Goal: Task Accomplishment & Management: Use online tool/utility

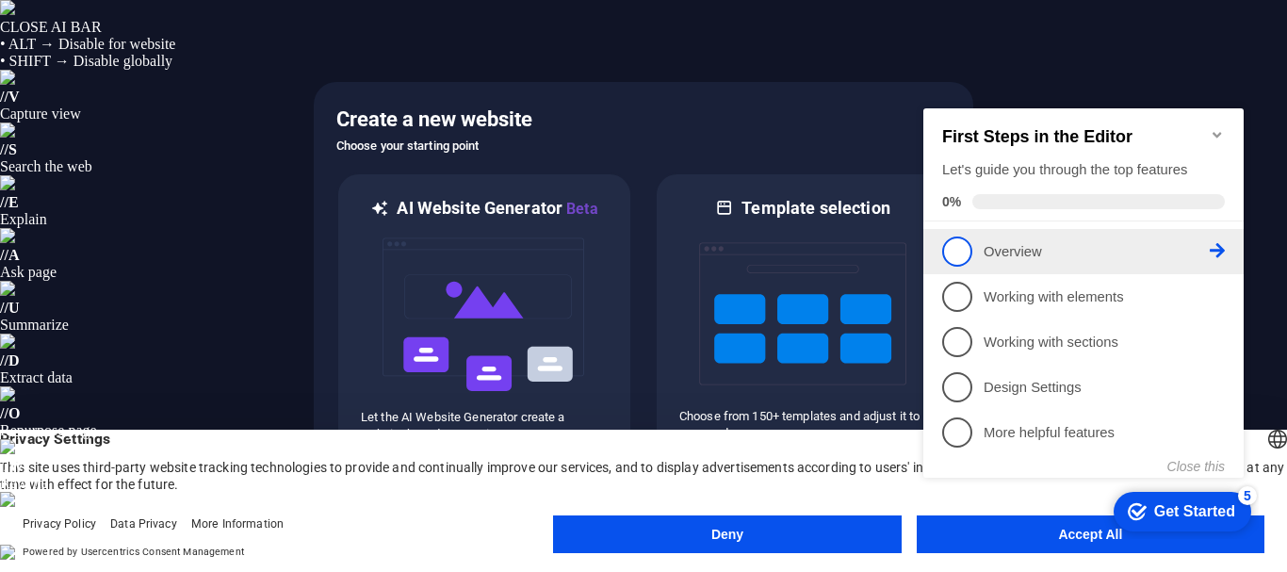
click at [987, 252] on p "Overview - incomplete" at bounding box center [1096, 252] width 226 height 20
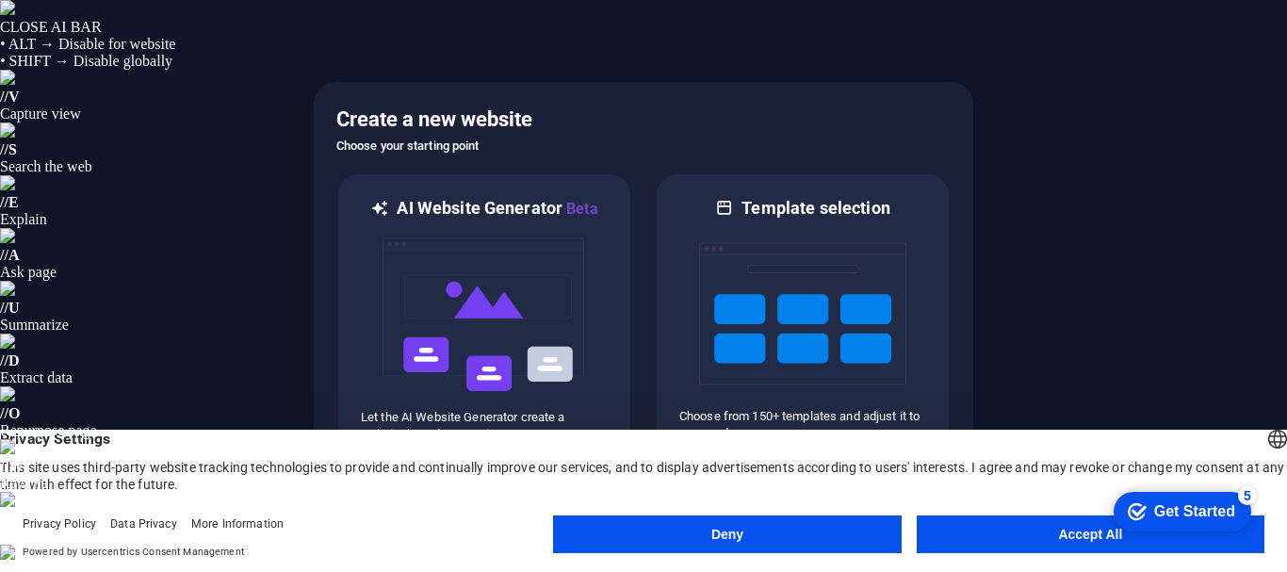
click at [970, 534] on button "Accept All" at bounding box center [1090, 534] width 348 height 38
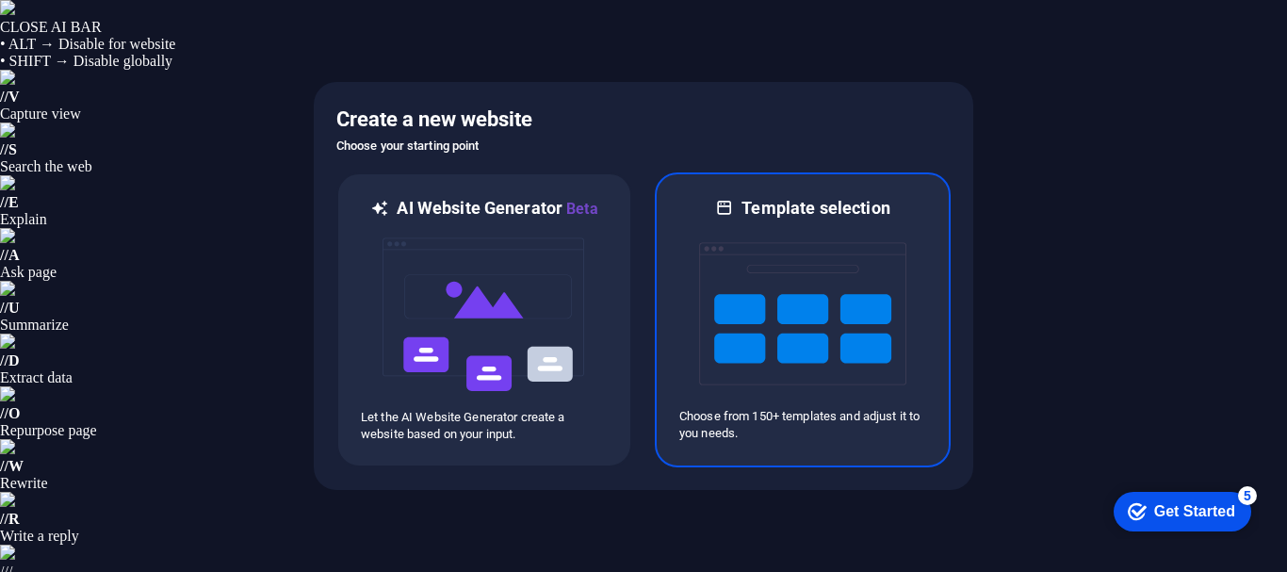
click at [738, 295] on img at bounding box center [802, 313] width 207 height 188
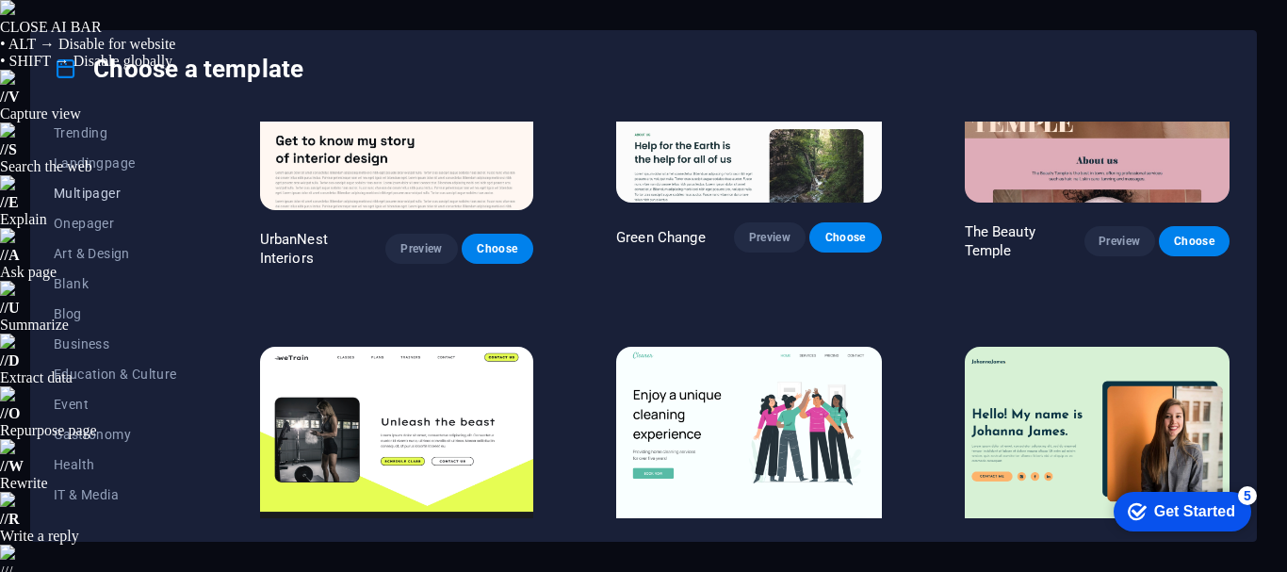
scroll to position [188, 0]
click at [78, 378] on button "Health" at bounding box center [115, 370] width 123 height 30
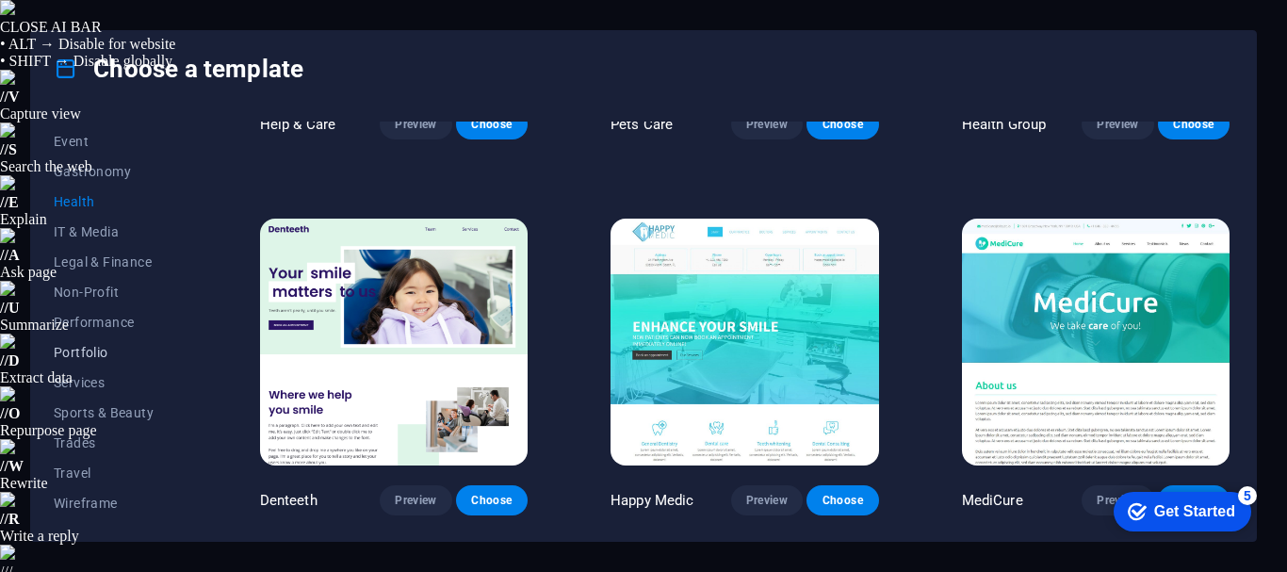
scroll to position [0, 0]
click at [100, 132] on span "All Templates" at bounding box center [115, 136] width 123 height 15
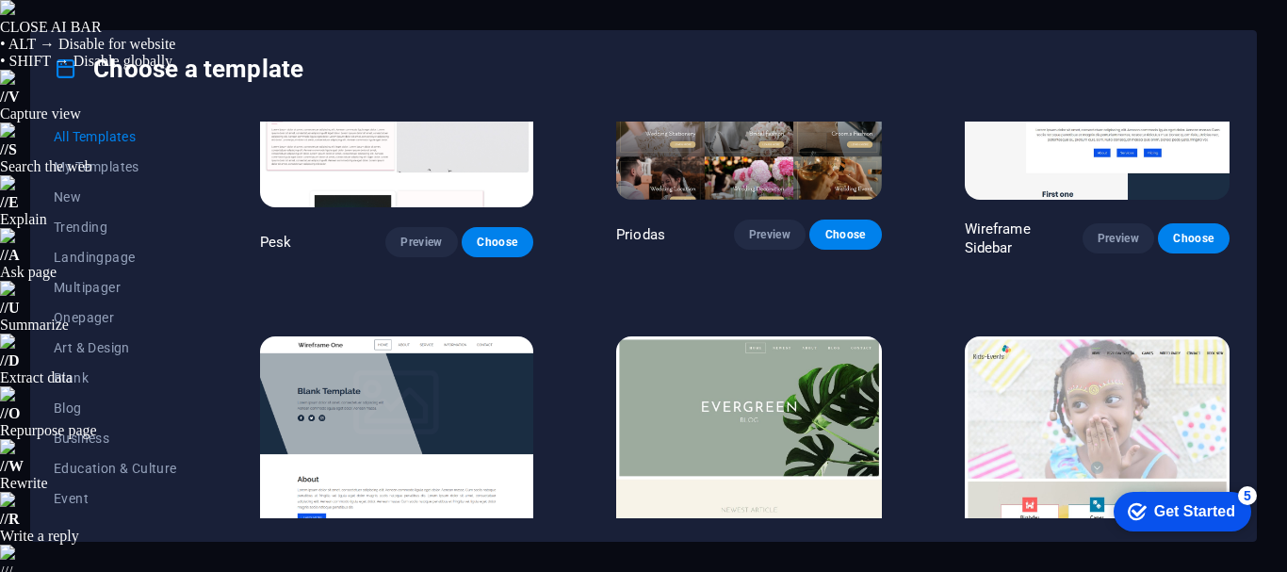
scroll to position [6301, 0]
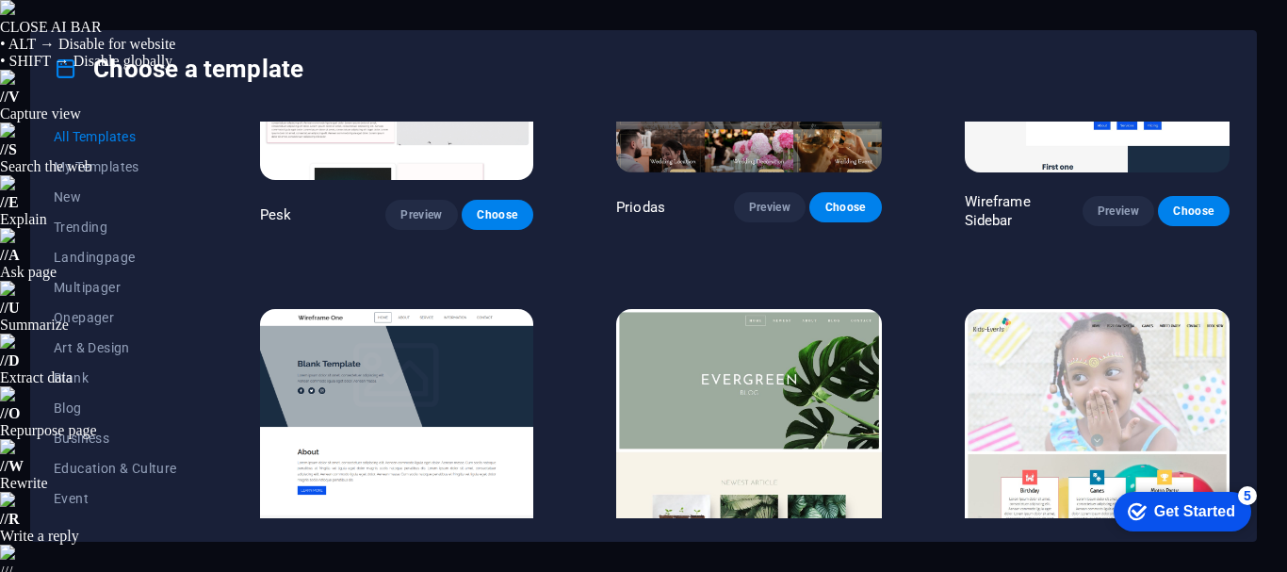
click at [15, 15] on img at bounding box center [7, 7] width 15 height 15
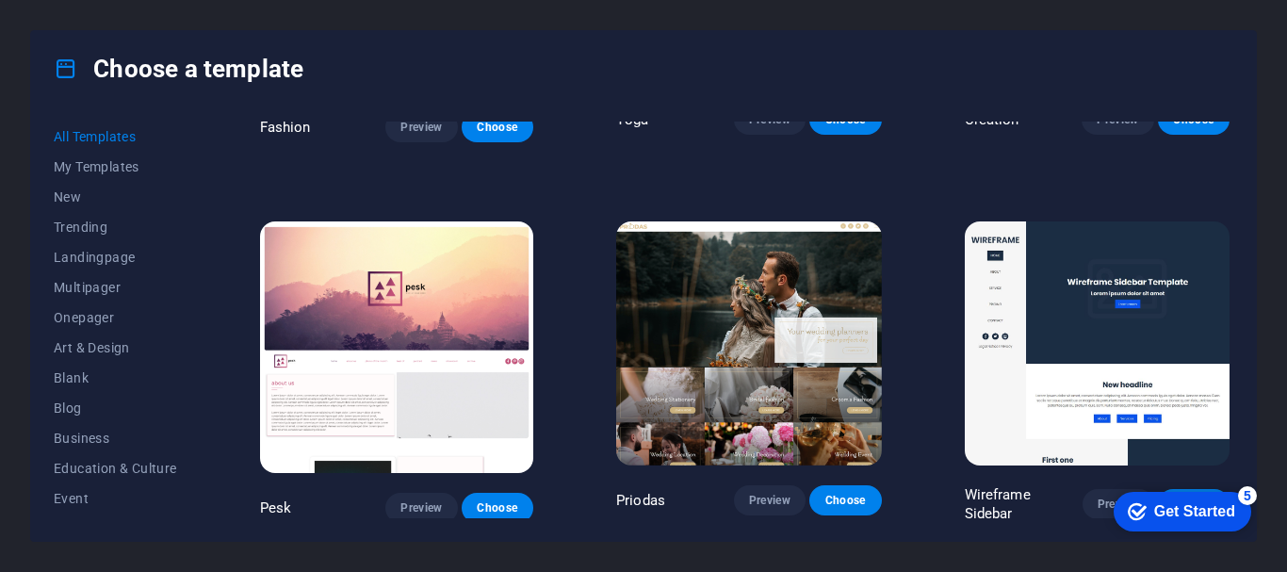
scroll to position [6019, 0]
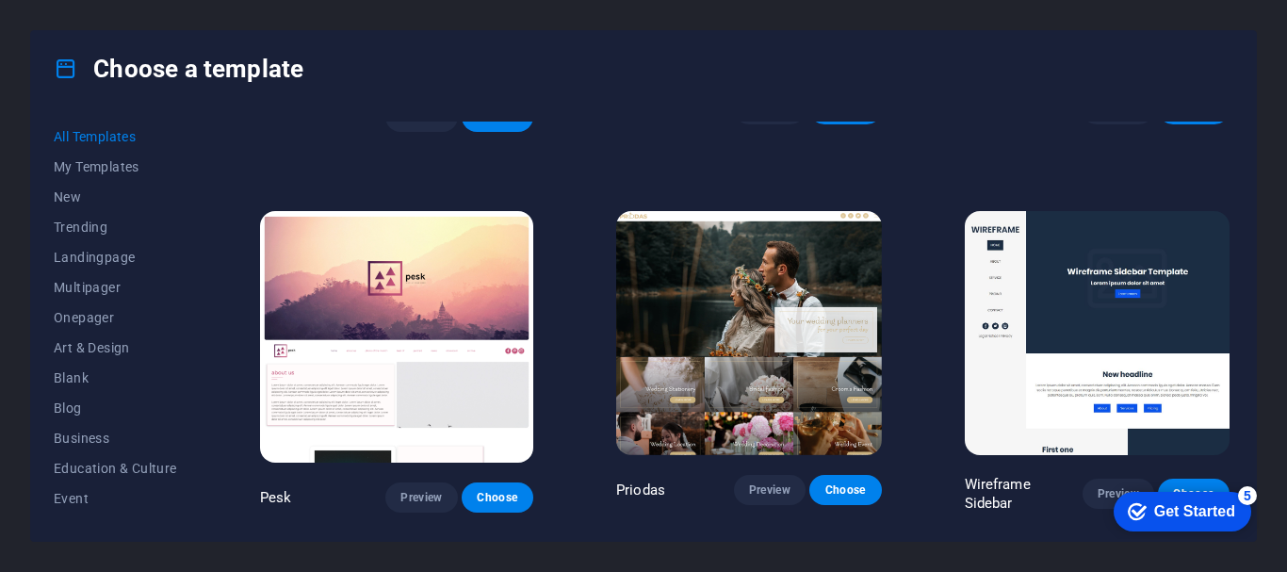
click at [1225, 240] on div "Wireframe Sidebar Preview Choose" at bounding box center [1097, 360] width 273 height 306
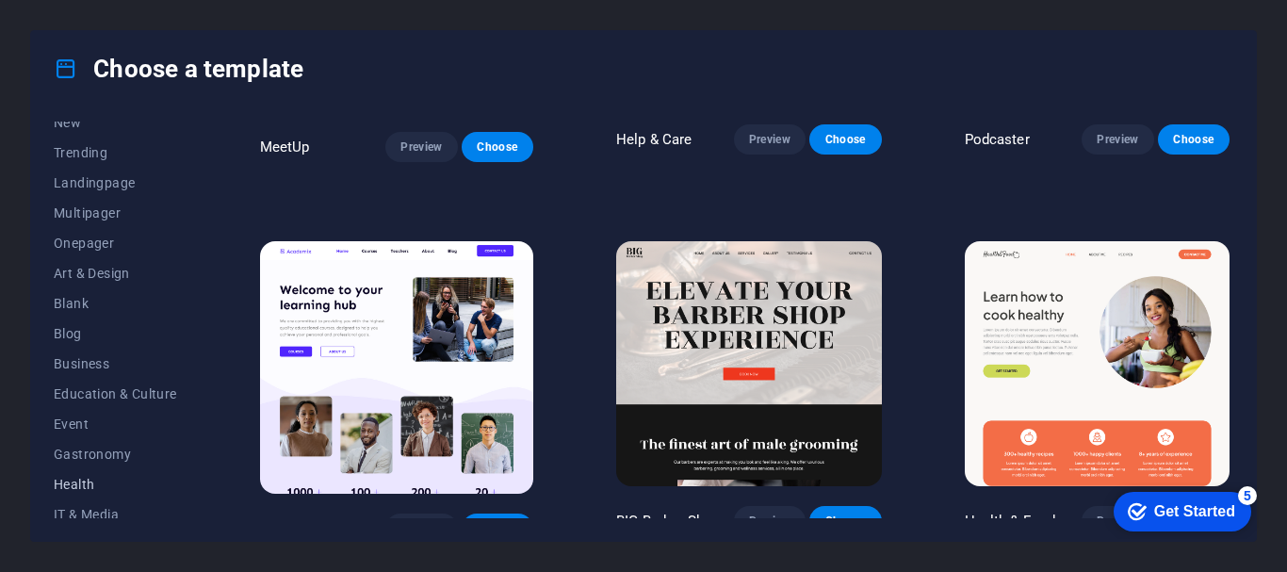
scroll to position [0, 0]
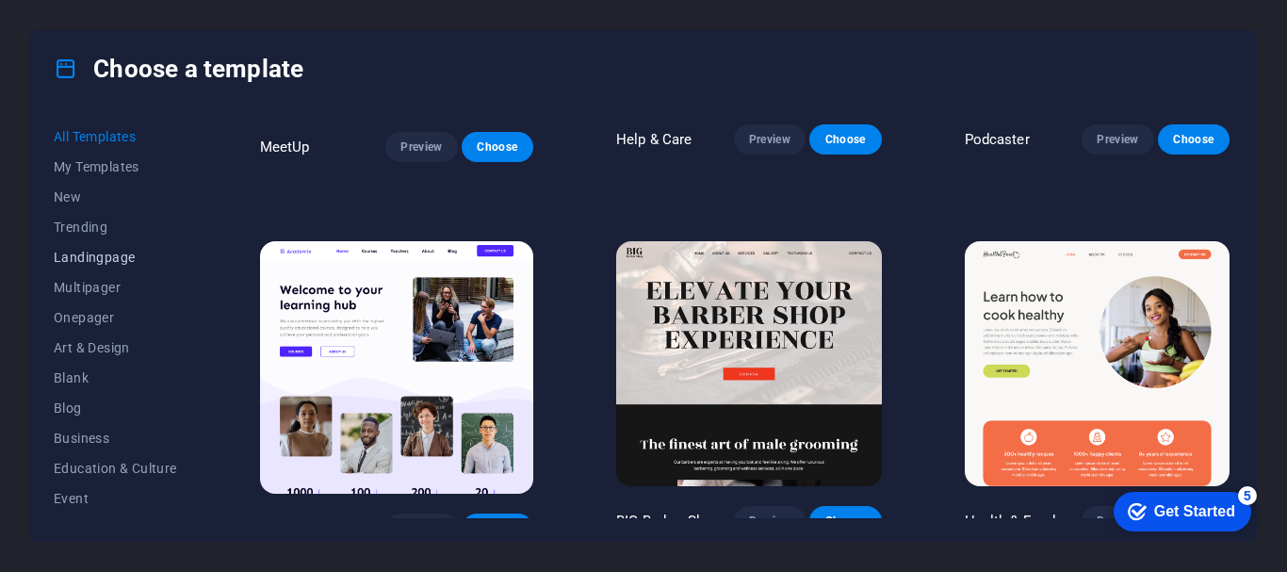
click at [94, 250] on span "Landingpage" at bounding box center [115, 257] width 123 height 15
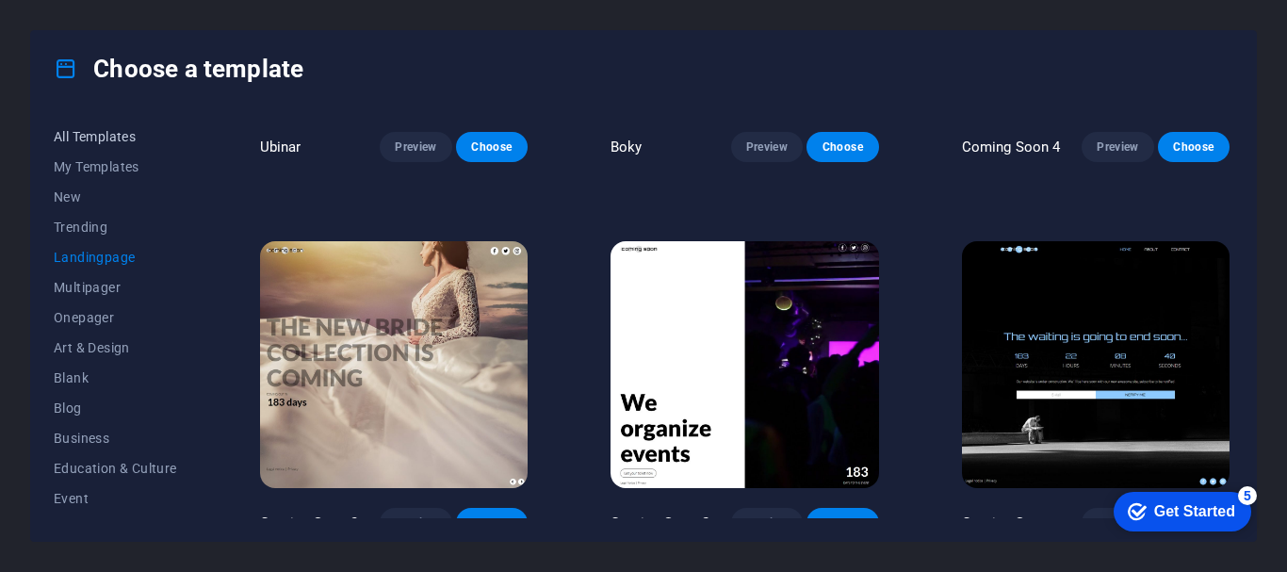
click at [90, 136] on span "All Templates" at bounding box center [115, 136] width 123 height 15
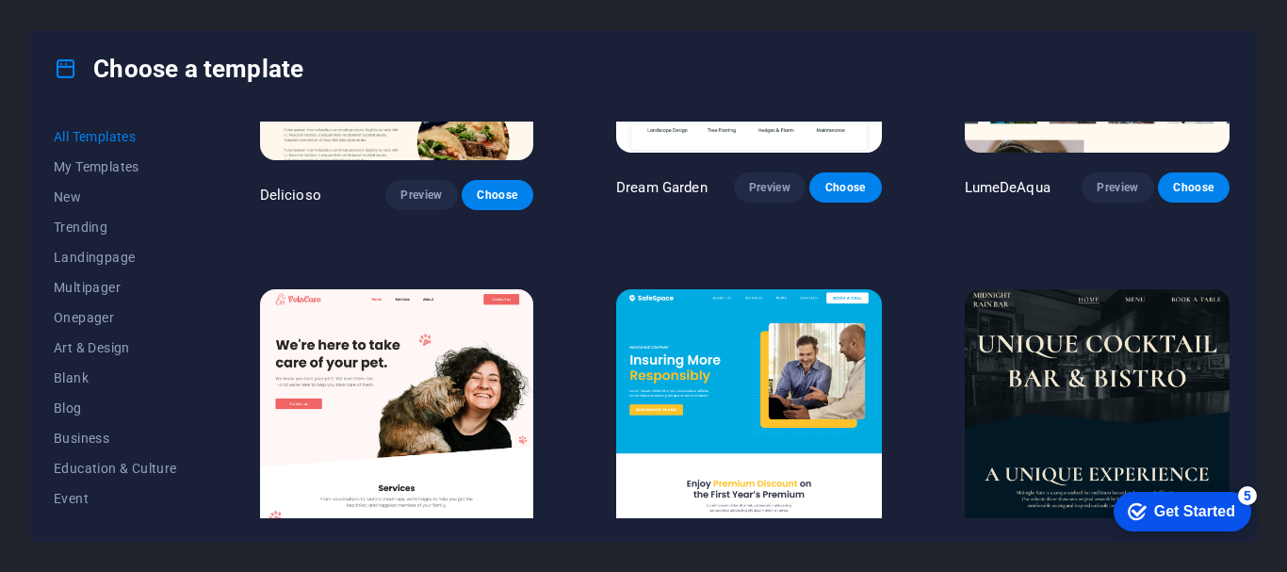
scroll to position [19748, 0]
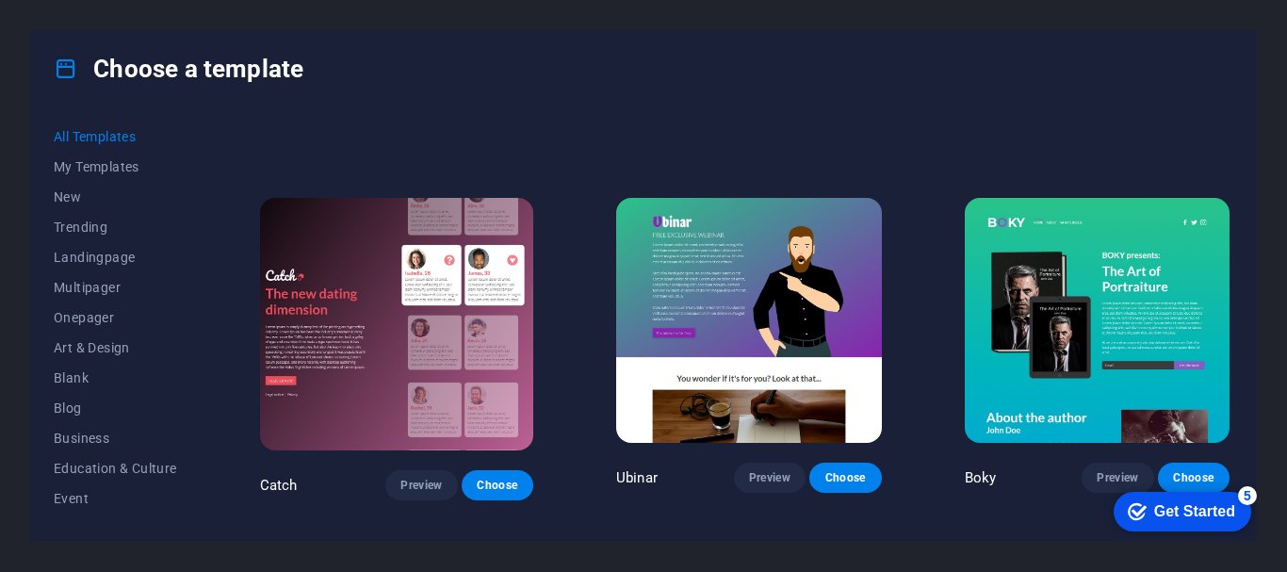
click at [121, 134] on span "All Templates" at bounding box center [115, 136] width 123 height 15
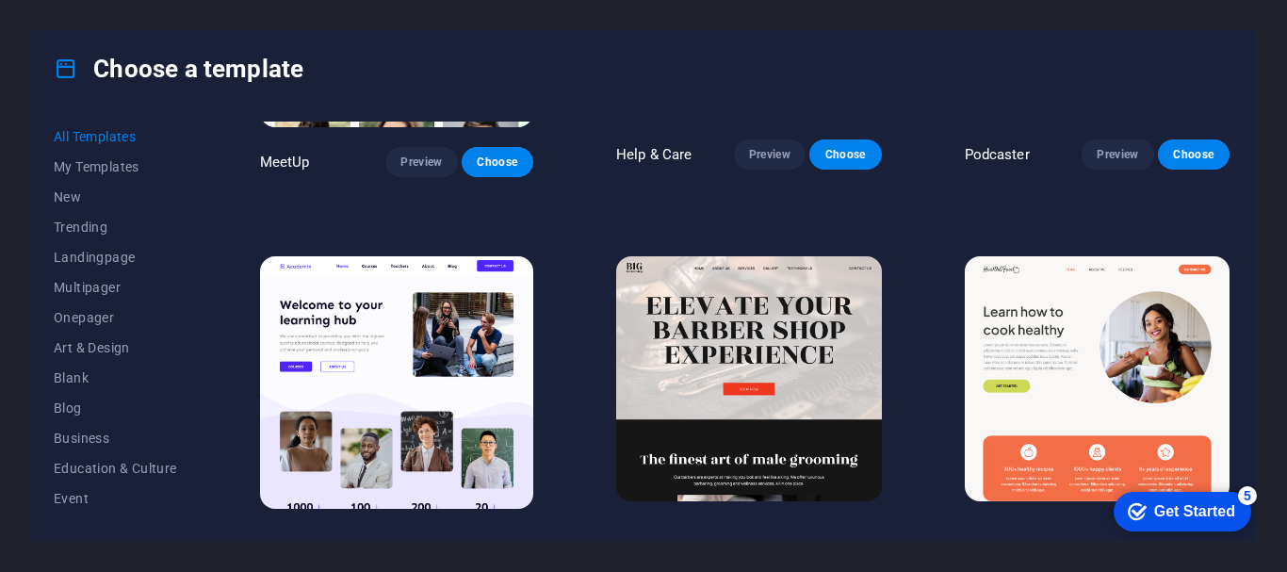
scroll to position [1413, 0]
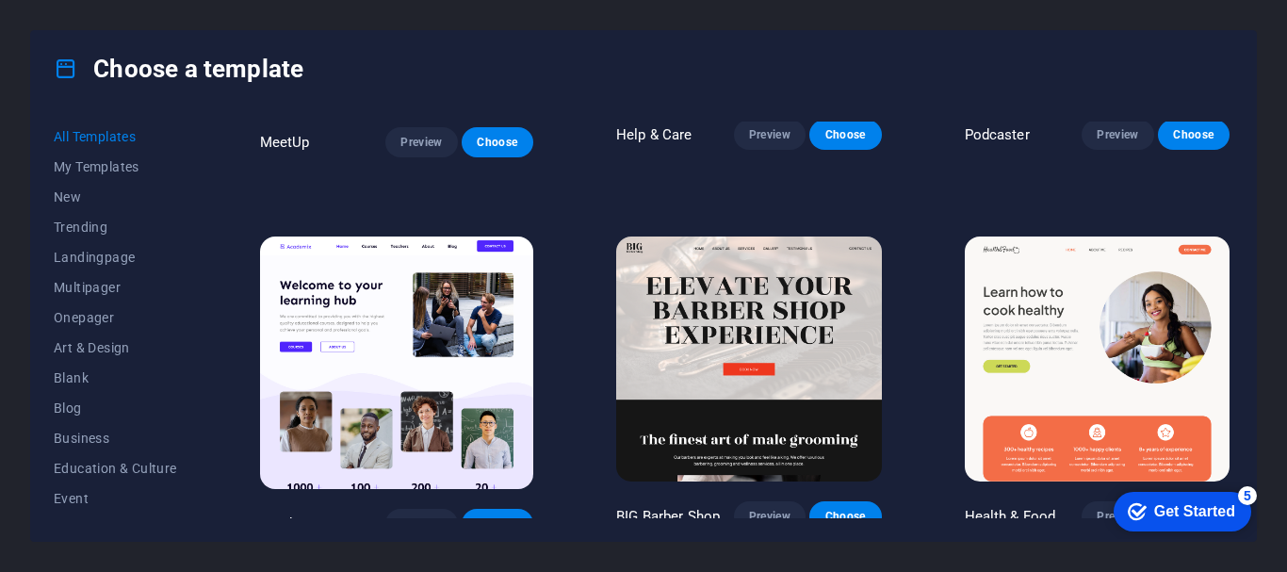
click at [510, 516] on span "Choose" at bounding box center [497, 523] width 41 height 15
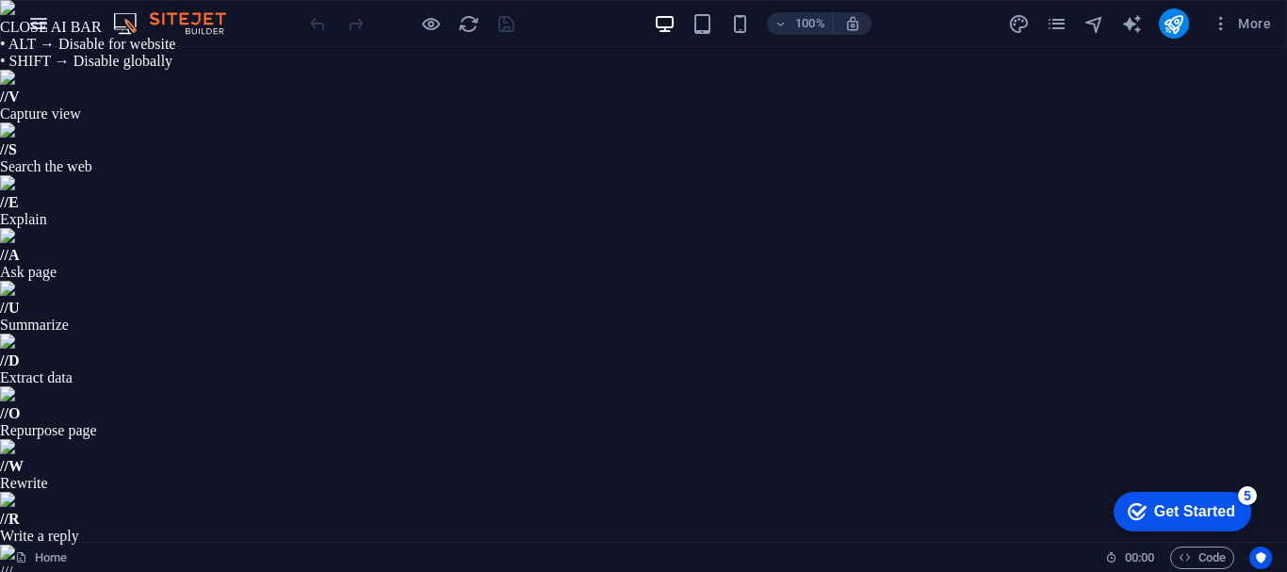
click at [27, 24] on icon "button" at bounding box center [38, 23] width 23 height 23
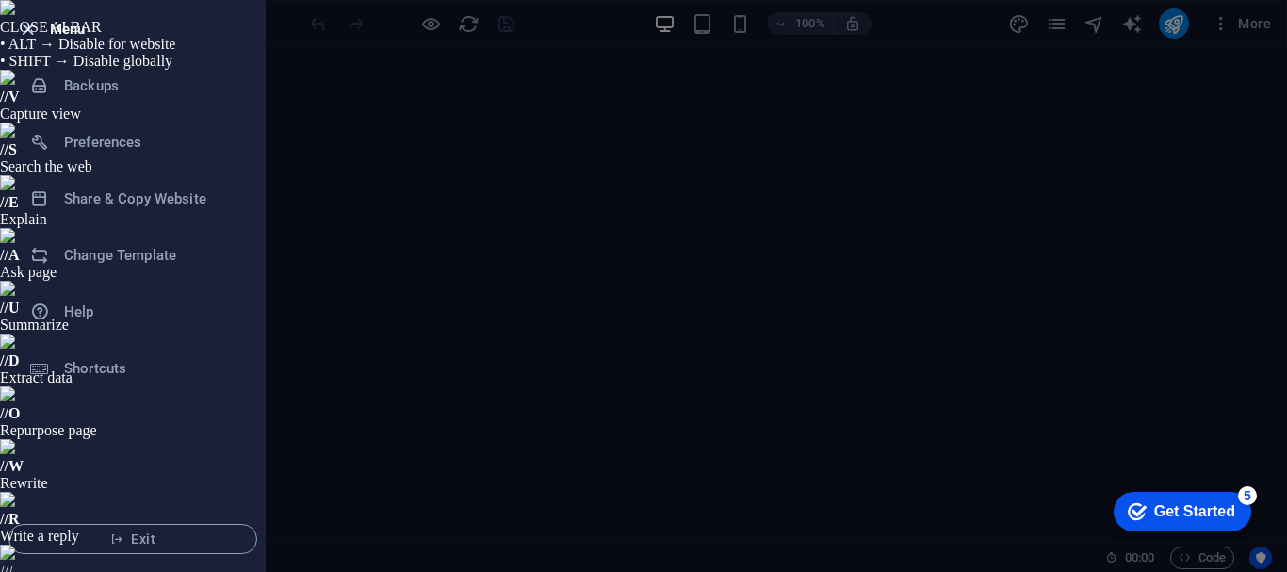
click at [29, 36] on icon "button" at bounding box center [28, 30] width 22 height 22
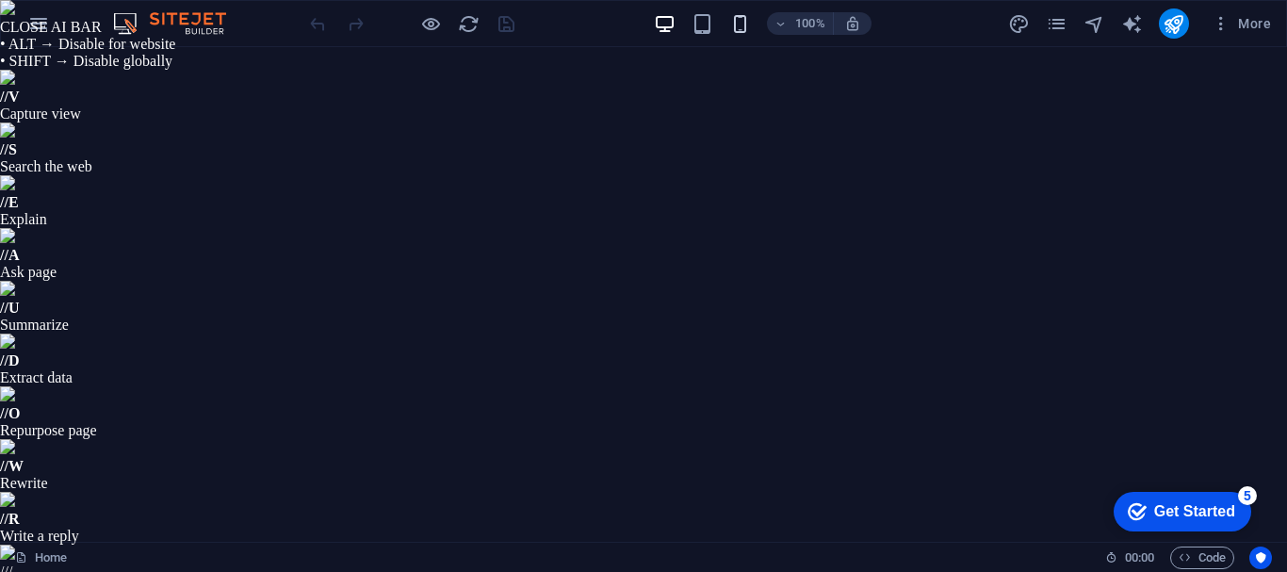
click at [737, 26] on icon "button" at bounding box center [740, 24] width 22 height 22
click at [655, 24] on div "100% More" at bounding box center [792, 23] width 972 height 30
click at [666, 22] on icon "button" at bounding box center [665, 24] width 22 height 22
click at [1022, 22] on icon "design" at bounding box center [1019, 24] width 22 height 22
select select "px"
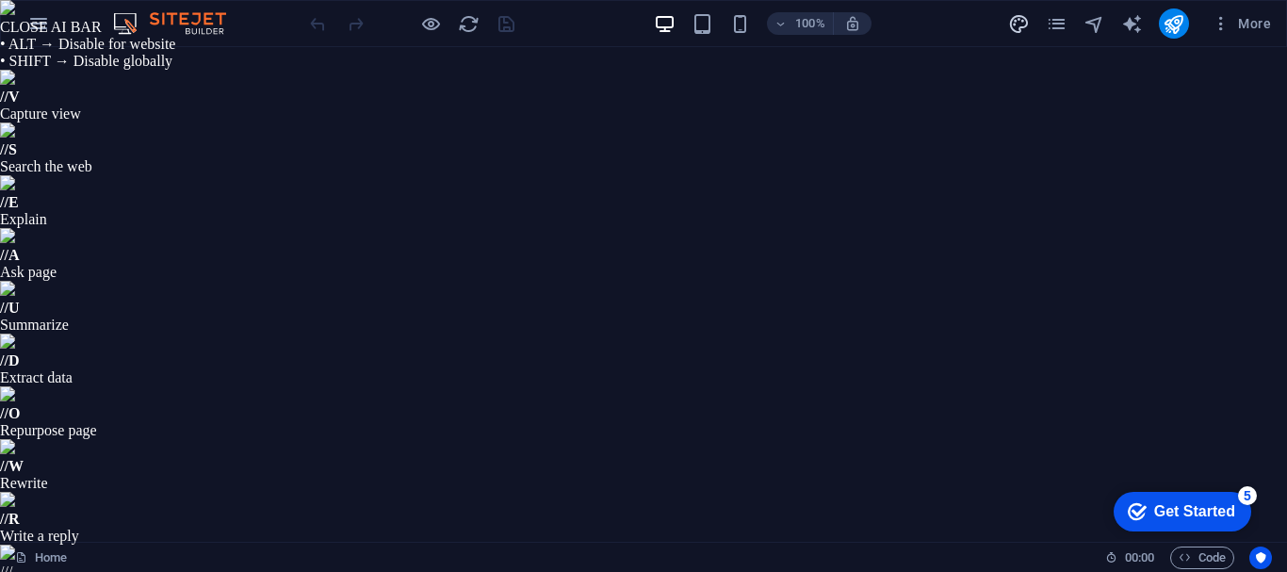
select select "400"
select select "px"
click at [1015, 20] on icon "design" at bounding box center [1019, 24] width 22 height 22
click at [1051, 29] on icon "pages" at bounding box center [1056, 24] width 22 height 22
click at [1057, 27] on icon "pages" at bounding box center [1056, 24] width 22 height 22
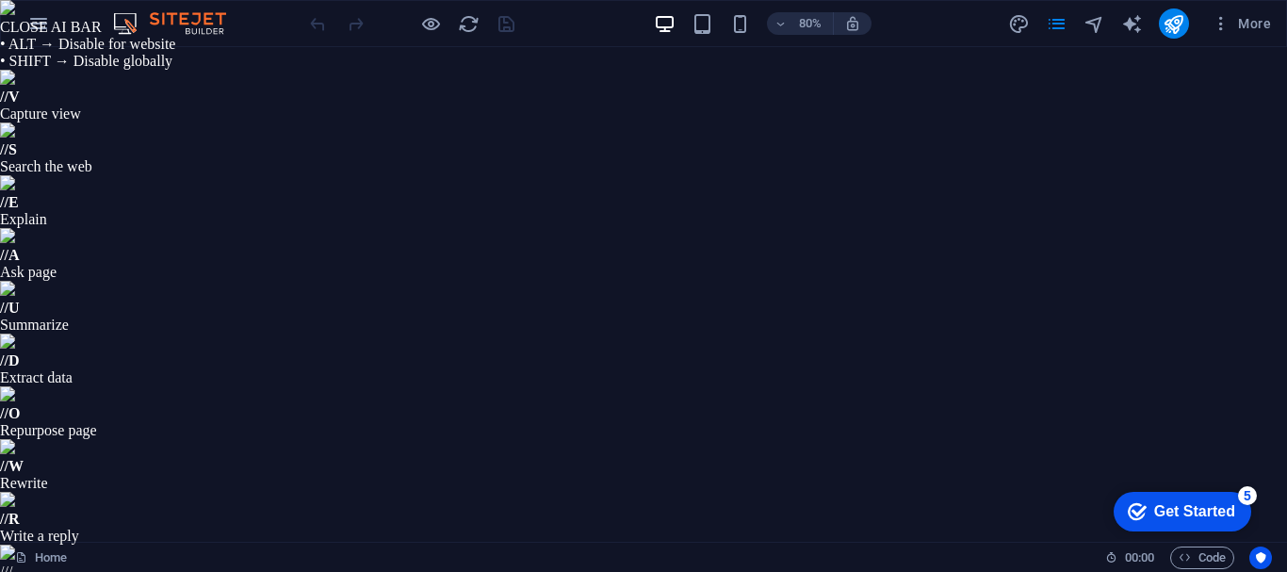
click at [1231, 29] on span "More" at bounding box center [1240, 23] width 59 height 19
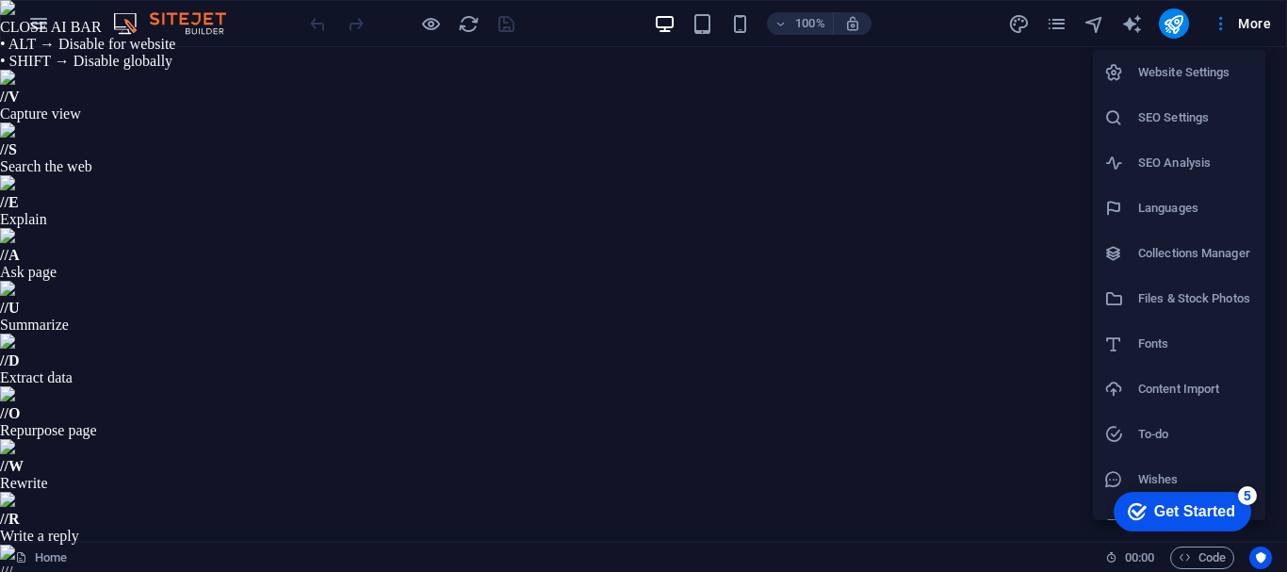
click at [1195, 126] on h6 "SEO Settings" at bounding box center [1196, 117] width 116 height 23
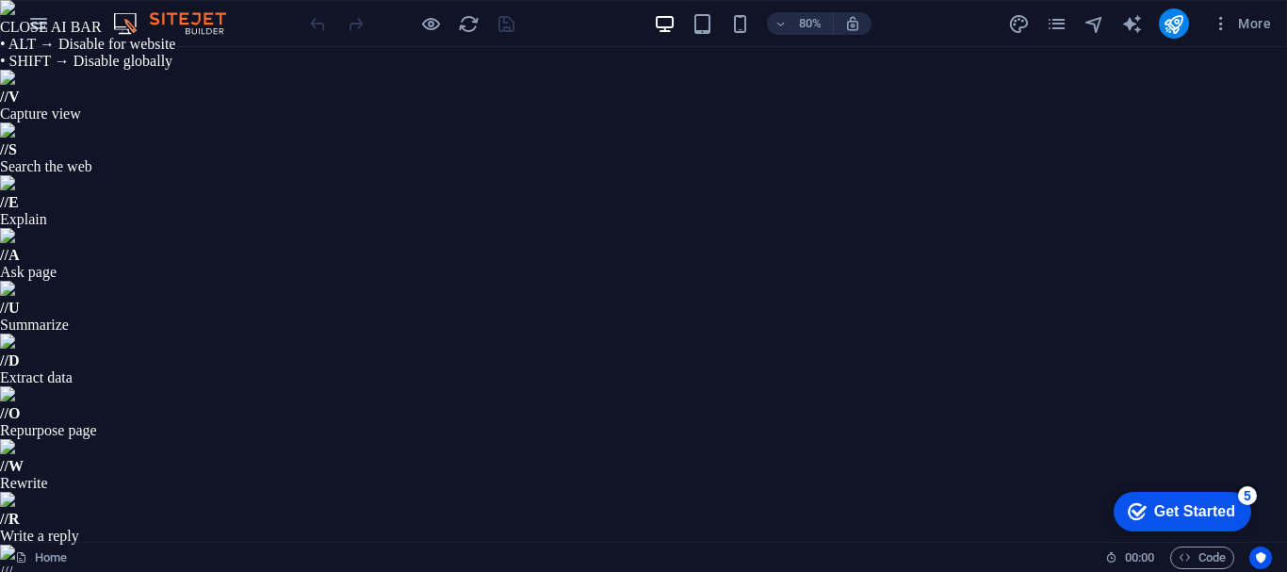
scroll to position [238, 0]
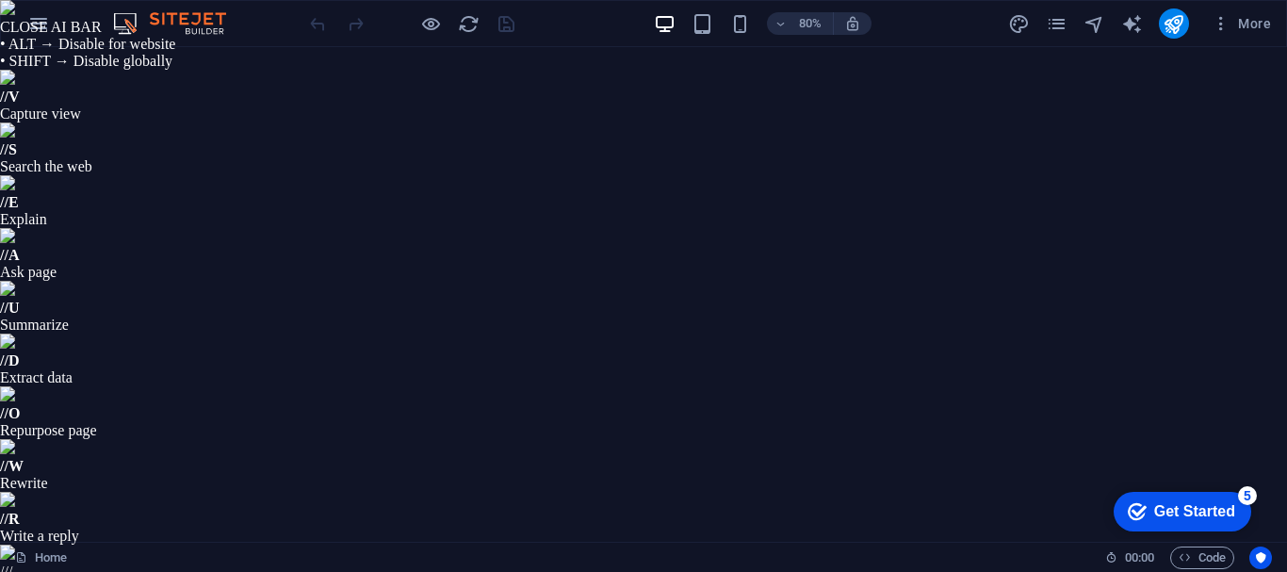
click at [1216, 24] on icon "button" at bounding box center [1220, 23] width 19 height 19
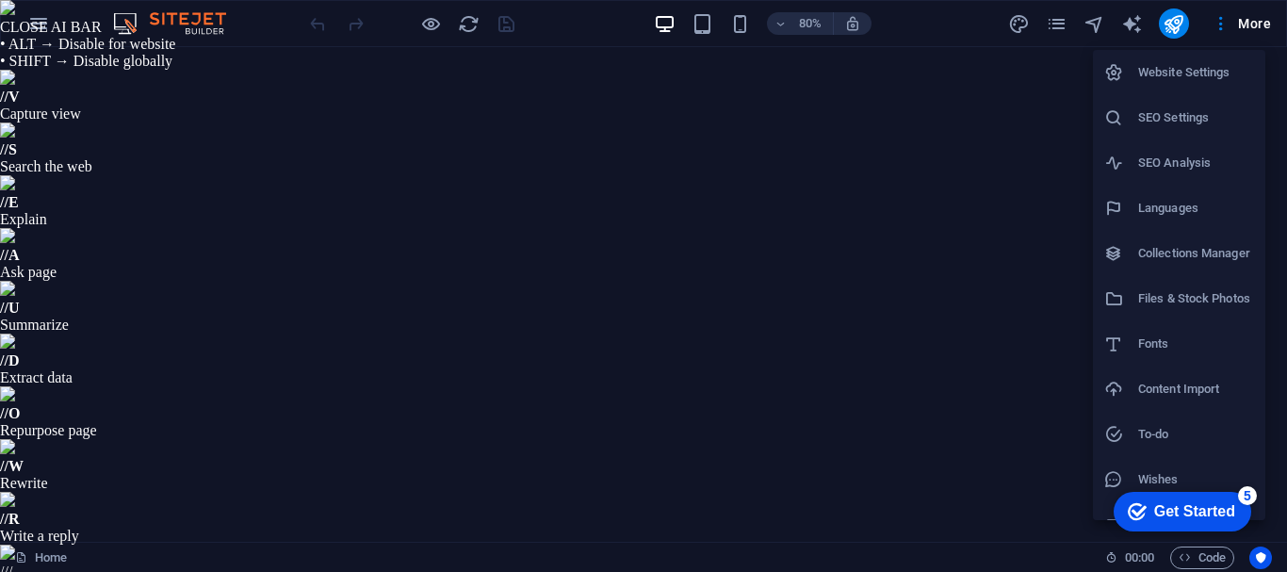
scroll to position [27, 0]
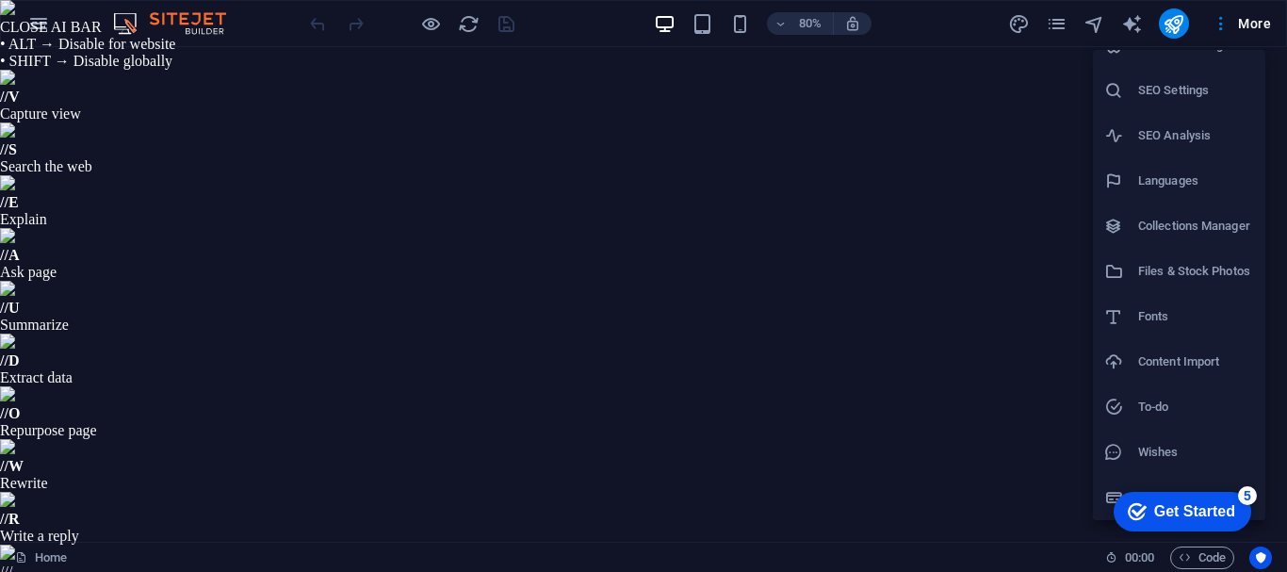
drag, startPoint x: 1212, startPoint y: 514, endPoint x: 1393, endPoint y: 898, distance: 423.9
click at [1210, 514] on div "Get Started" at bounding box center [1194, 511] width 81 height 17
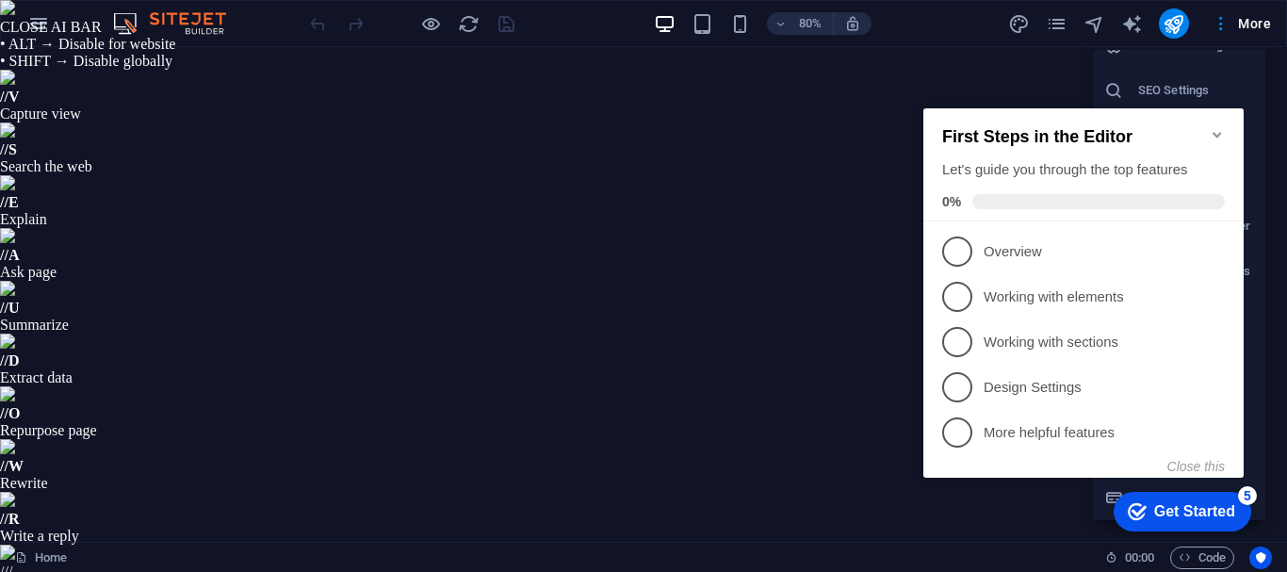
click at [1212, 127] on icon "Minimize checklist" at bounding box center [1216, 134] width 15 height 15
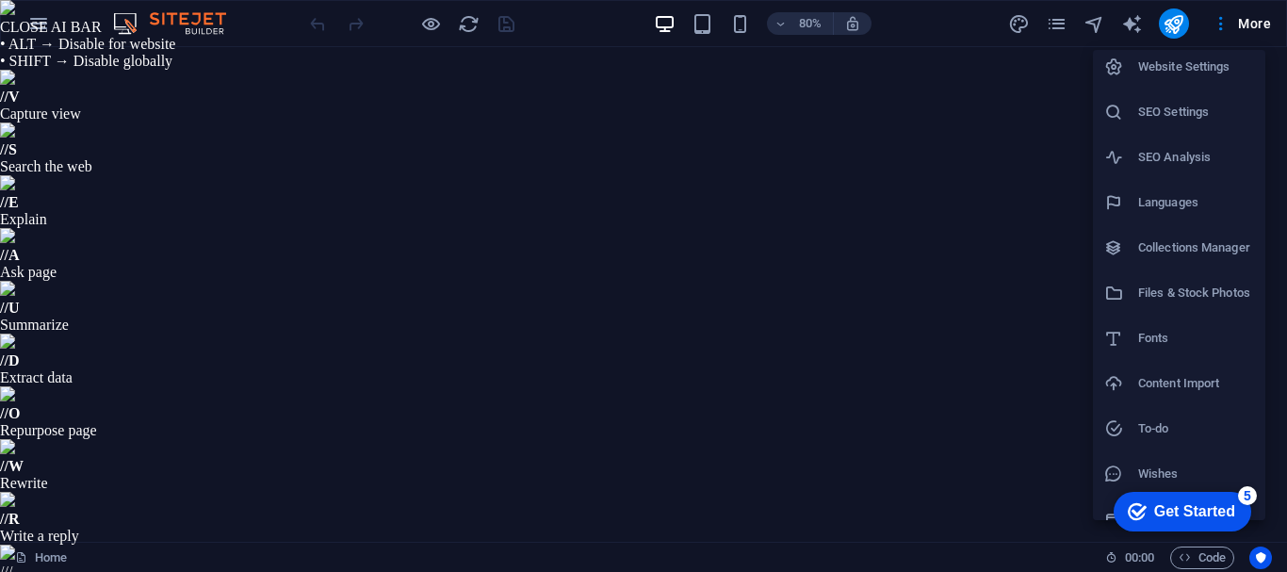
scroll to position [0, 0]
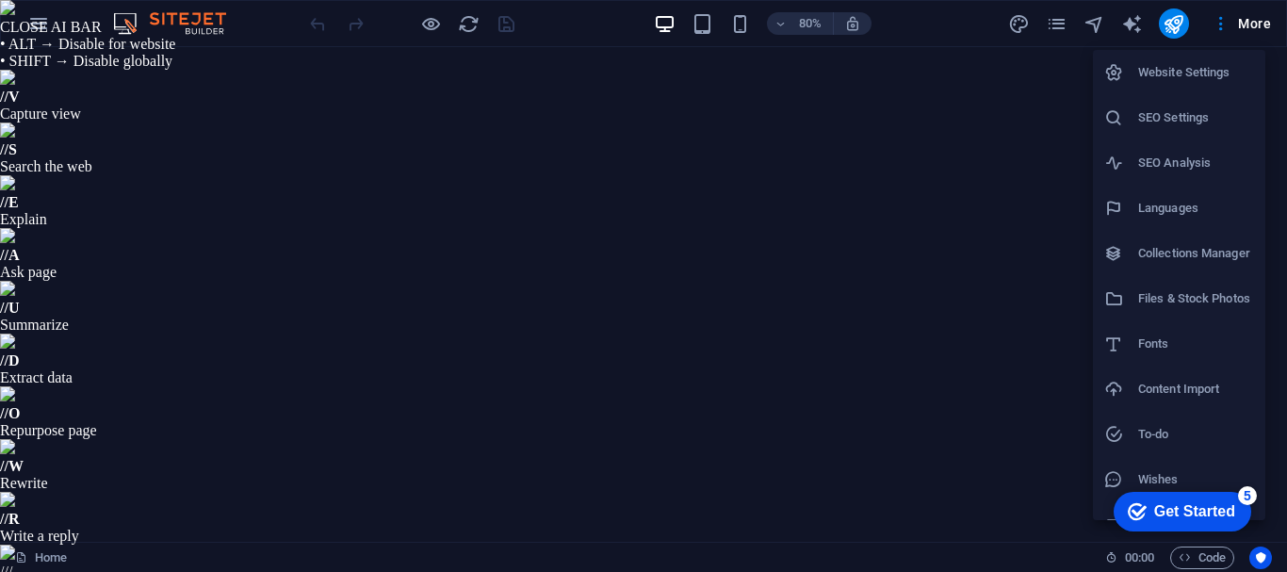
click at [1193, 63] on h6 "Website Settings" at bounding box center [1196, 72] width 116 height 23
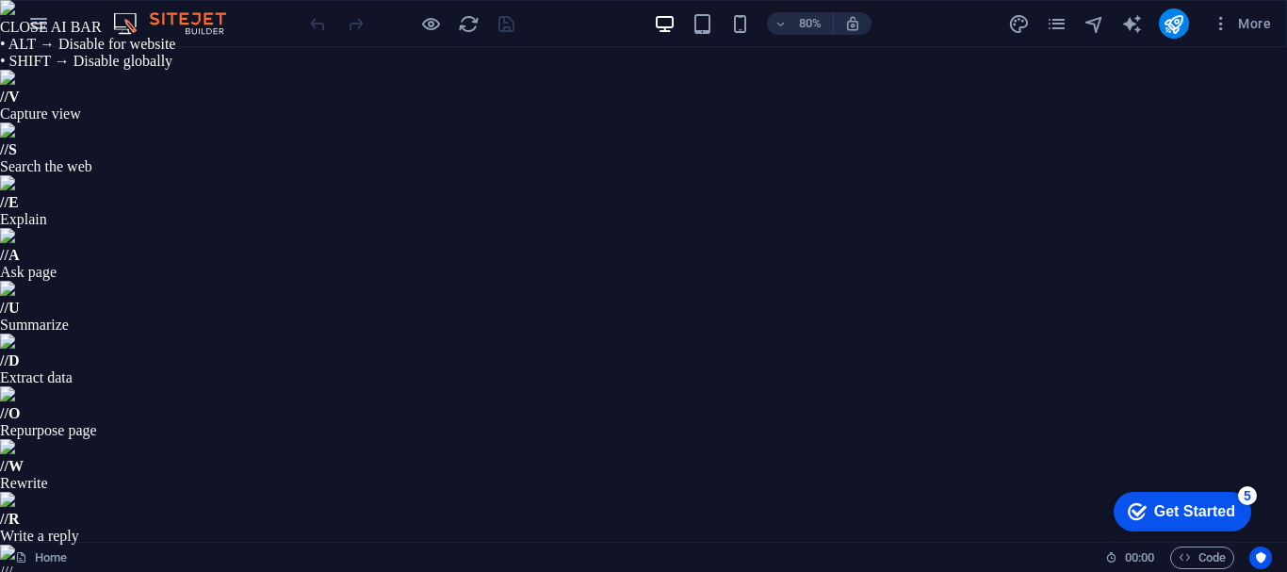
click at [1217, 24] on icon "button" at bounding box center [1220, 23] width 19 height 19
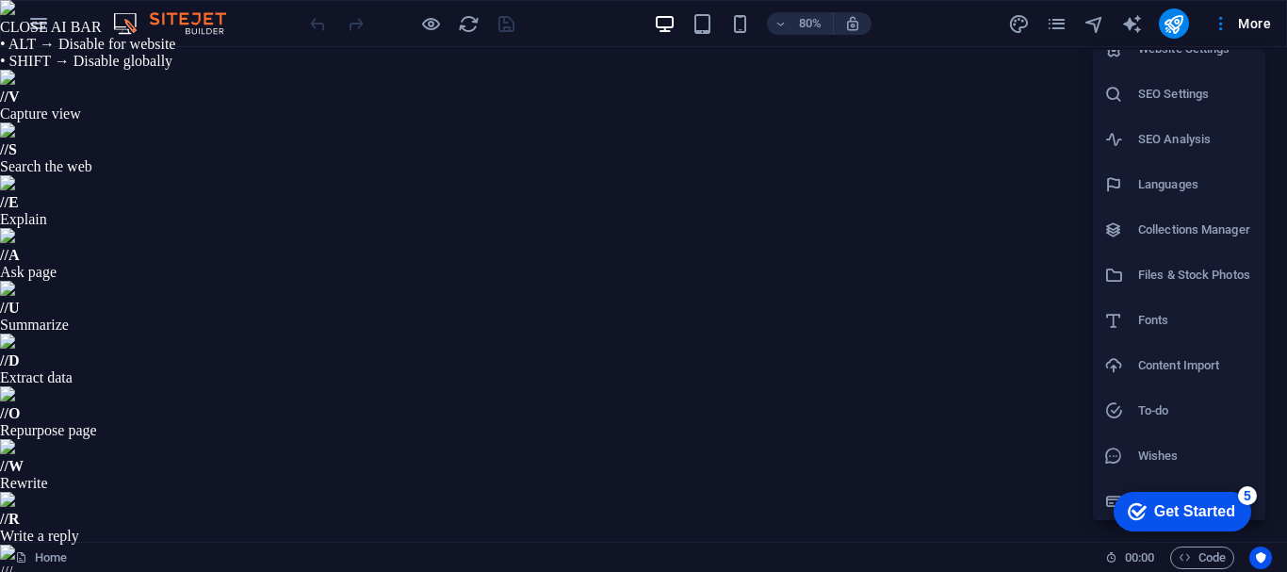
scroll to position [27, 0]
click at [1107, 476] on li "Data" at bounding box center [1179, 497] width 172 height 45
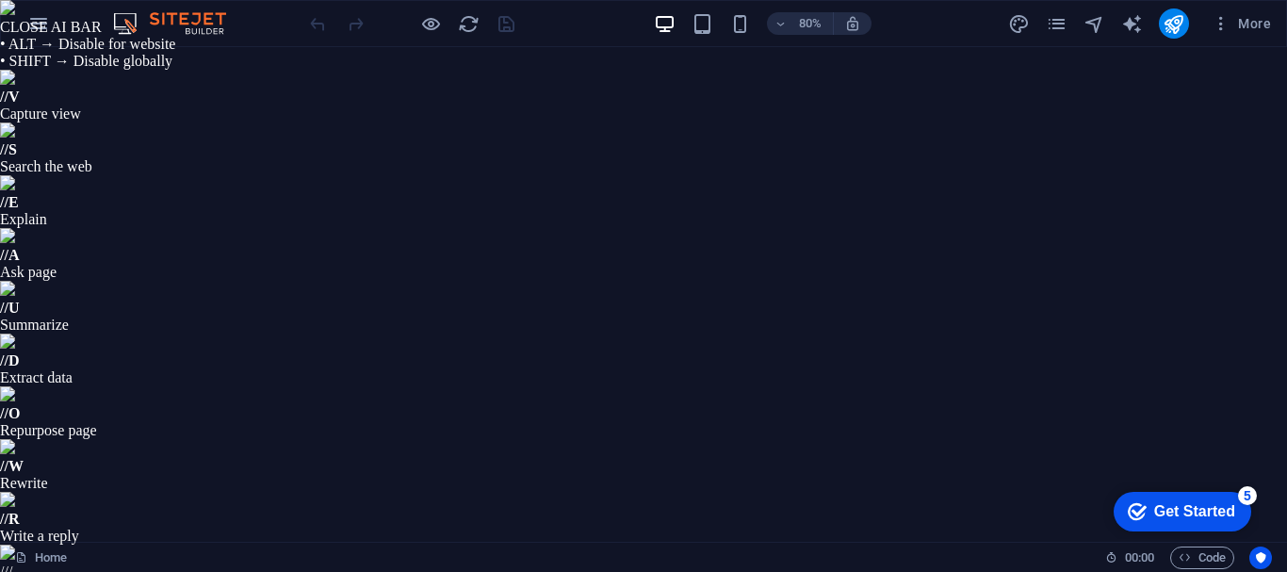
scroll to position [0, 0]
click at [69, 556] on div "Home" at bounding box center [552, 557] width 1075 height 23
click at [58, 555] on link "Home" at bounding box center [41, 557] width 52 height 23
click at [53, 554] on link "Home" at bounding box center [41, 557] width 52 height 23
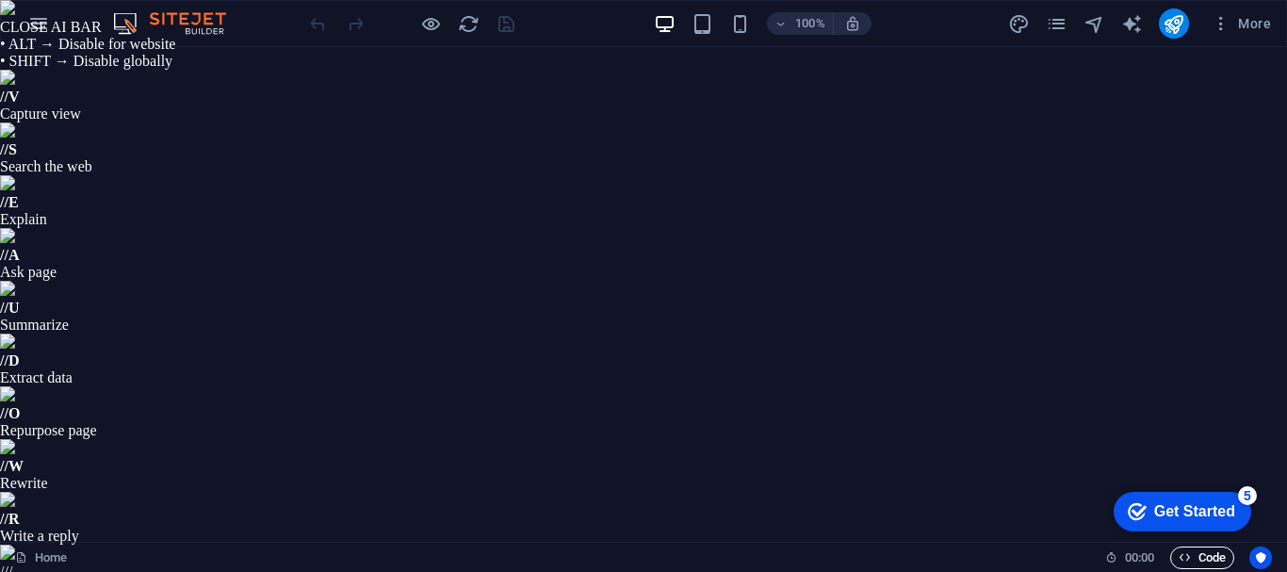
click at [1198, 565] on span "Code" at bounding box center [1201, 557] width 47 height 23
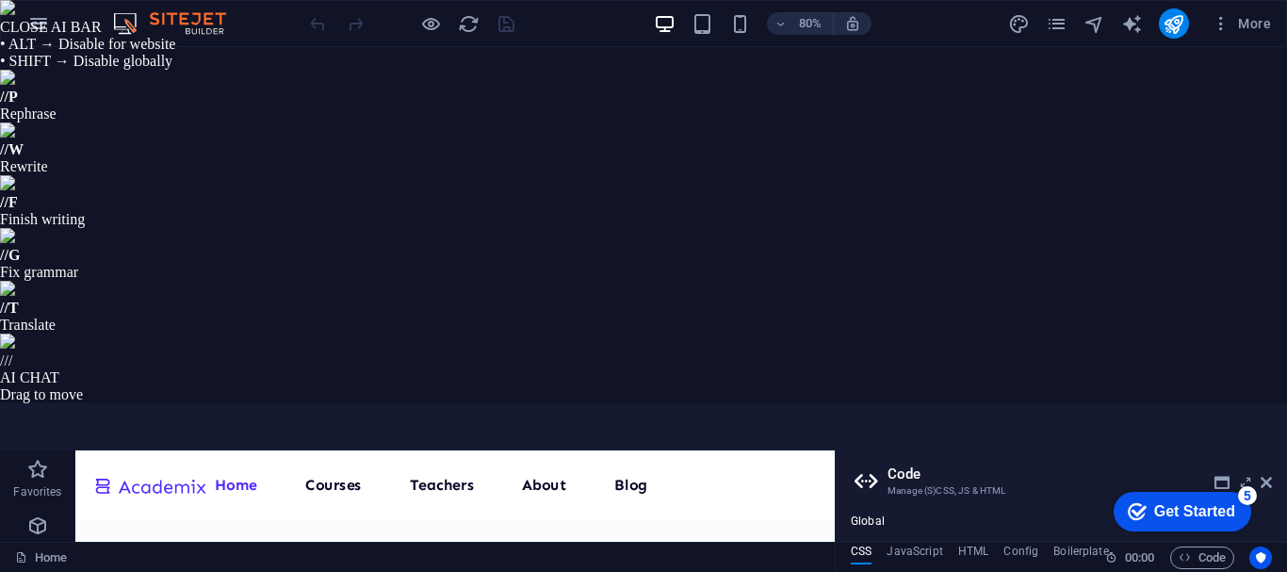
click at [968, 544] on h4 "HTML" at bounding box center [973, 554] width 31 height 21
type textarea "<a href="#main-content" class="wv-link-content button">Skip to main content</a>"
click at [1025, 544] on h4 "Config" at bounding box center [1020, 554] width 35 height 21
type textarea "$color-user-4: #9e86fe;"
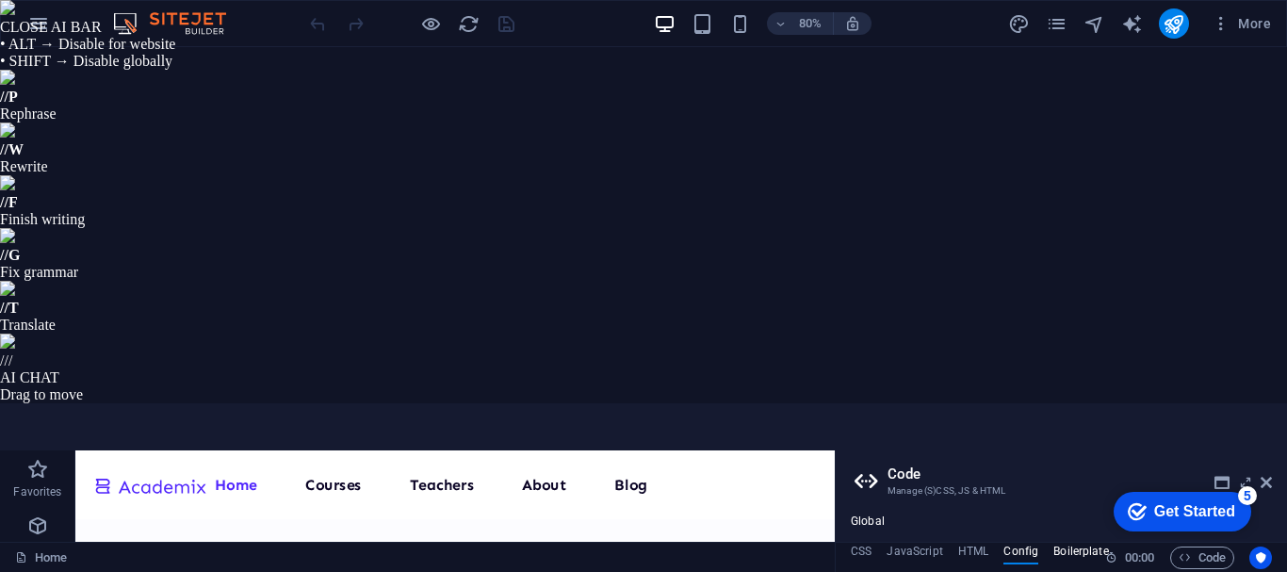
click at [1061, 544] on h4 "Boilerplate" at bounding box center [1081, 554] width 56 height 21
click at [958, 544] on h4 "HTML" at bounding box center [973, 554] width 31 height 21
click at [927, 544] on h4 "JavaScript" at bounding box center [914, 554] width 56 height 21
type textarea "/* JS for preset "Menu V2" */"
click at [968, 544] on h4 "HTML" at bounding box center [973, 554] width 31 height 21
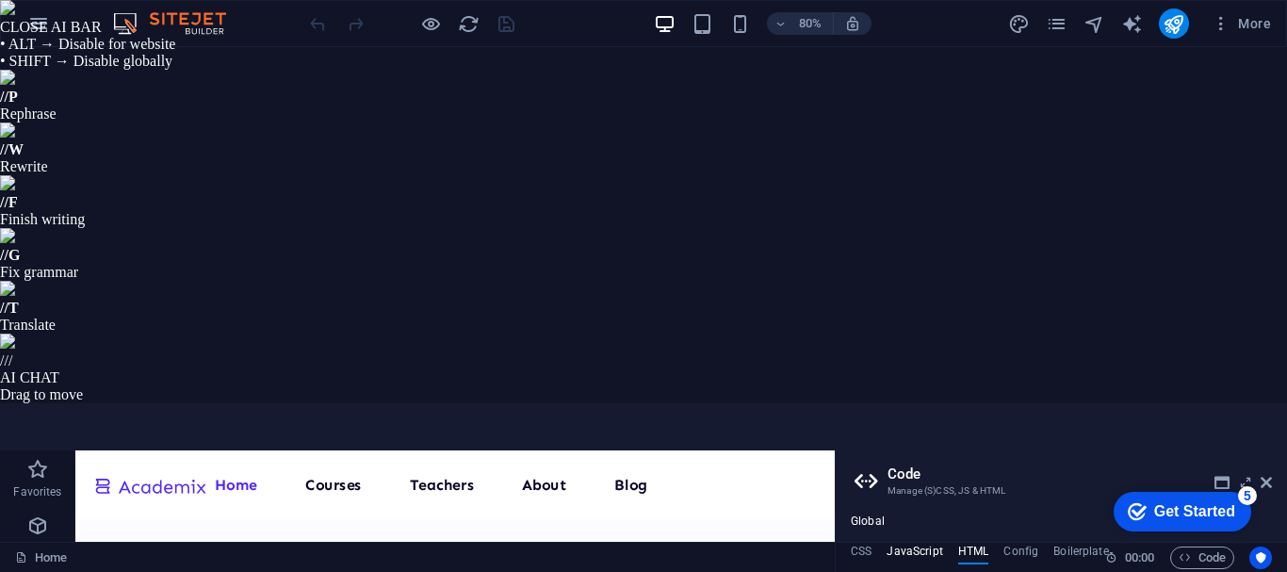
click at [901, 544] on h4 "JavaScript" at bounding box center [914, 554] width 56 height 21
click at [954, 544] on ul "CSS JavaScript HTML Config Boilerplate" at bounding box center [1060, 554] width 451 height 21
click at [964, 544] on h4 "HTML" at bounding box center [973, 554] width 31 height 21
click at [866, 544] on h4 "CSS" at bounding box center [861, 554] width 21 height 21
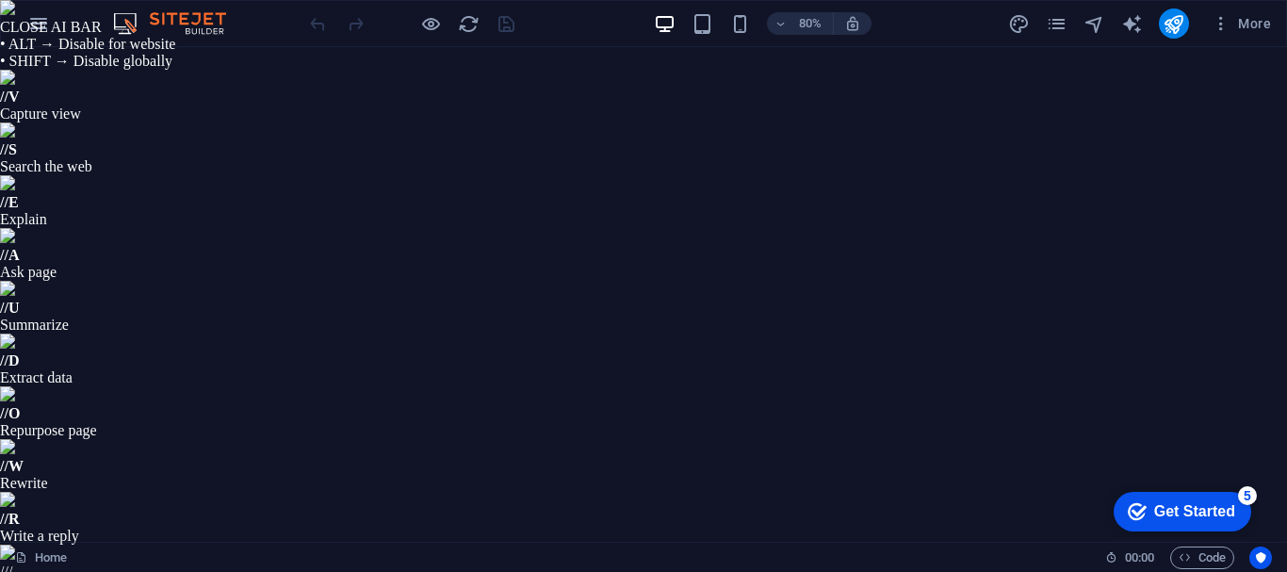
drag, startPoint x: 1267, startPoint y: 72, endPoint x: 1193, endPoint y: 24, distance: 87.3
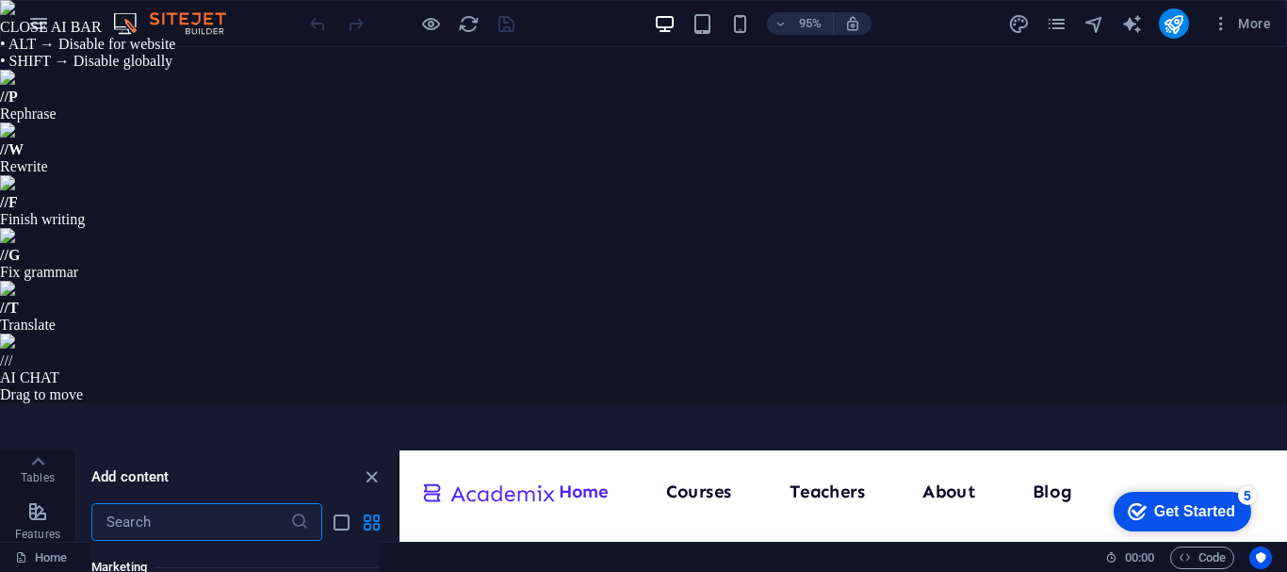
scroll to position [15791, 0]
click at [370, 466] on icon "close panel" at bounding box center [372, 477] width 22 height 22
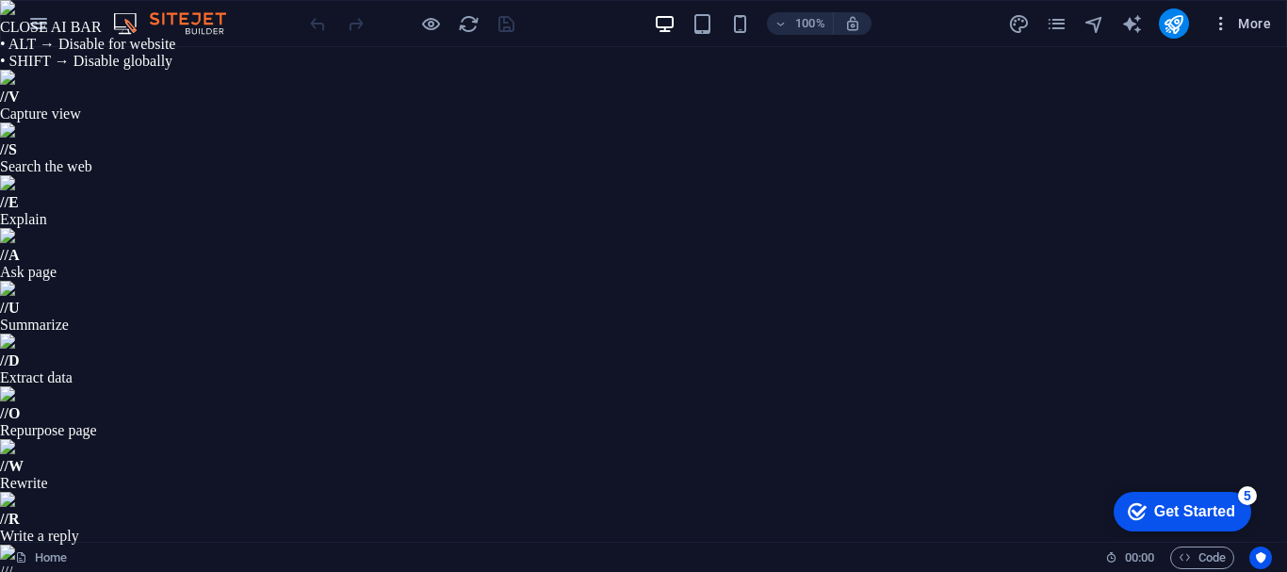
click at [1265, 23] on span "More" at bounding box center [1240, 23] width 59 height 19
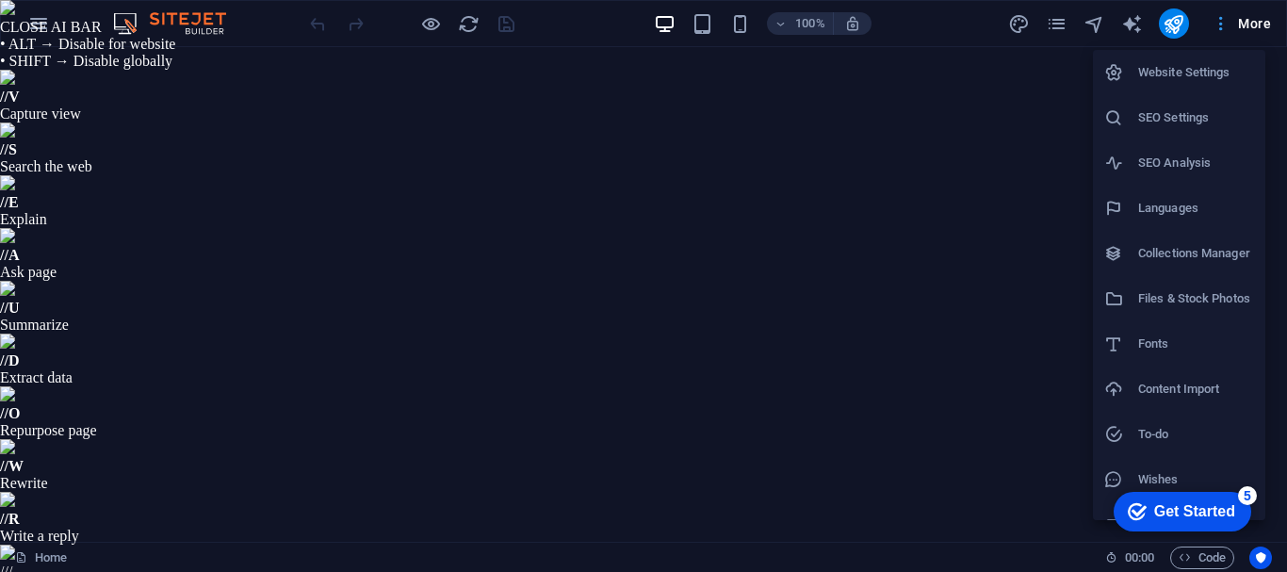
click at [1265, 23] on div at bounding box center [643, 286] width 1287 height 572
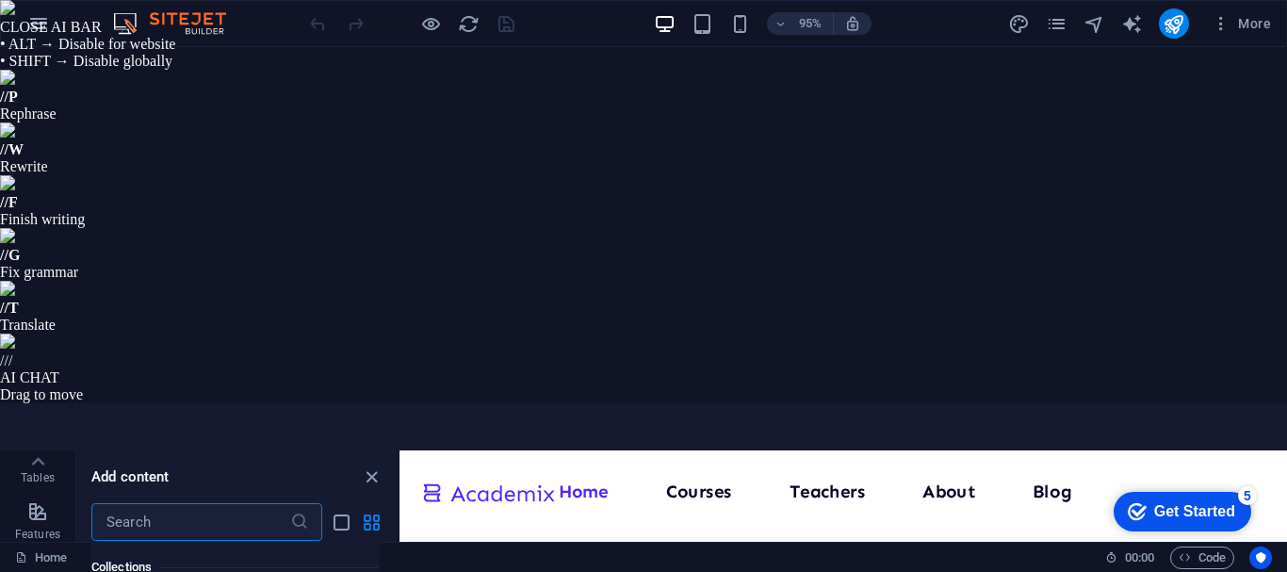
scroll to position [17674, 0]
click at [35, 29] on icon "button" at bounding box center [38, 23] width 23 height 23
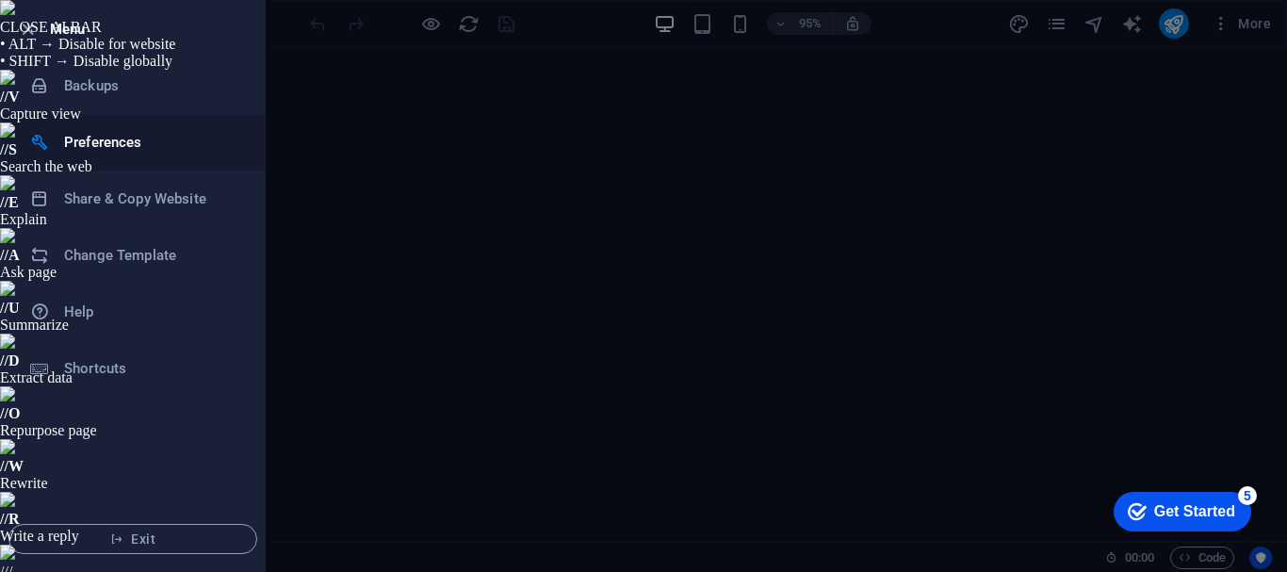
click at [101, 134] on h6 "Preferences" at bounding box center [151, 142] width 174 height 23
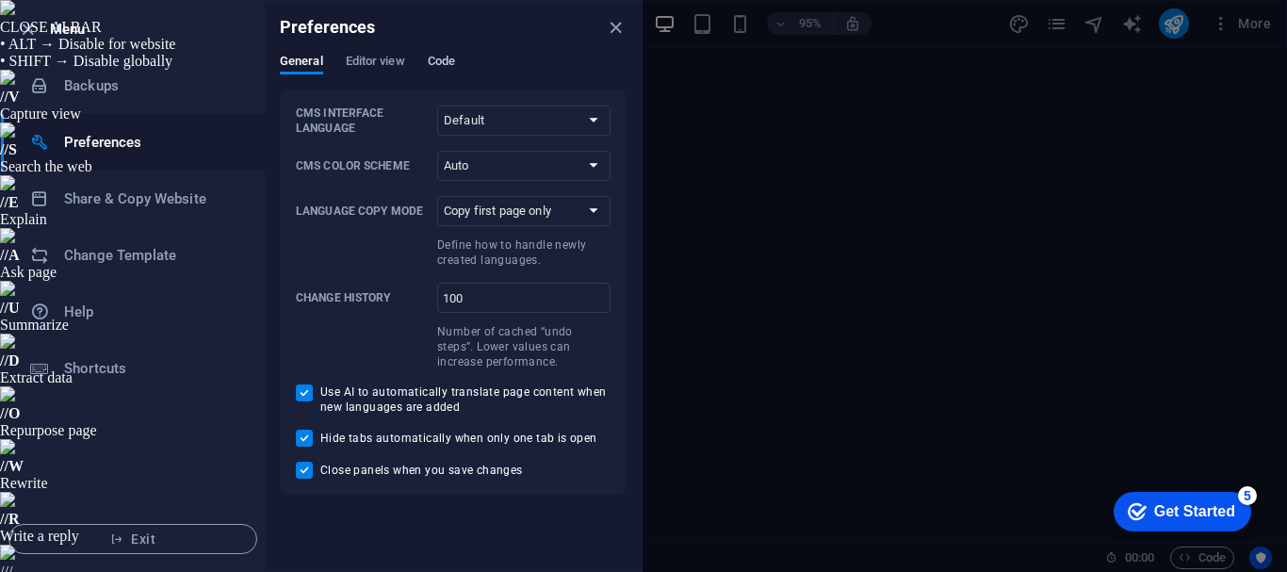
click at [437, 61] on span "Code" at bounding box center [441, 63] width 27 height 26
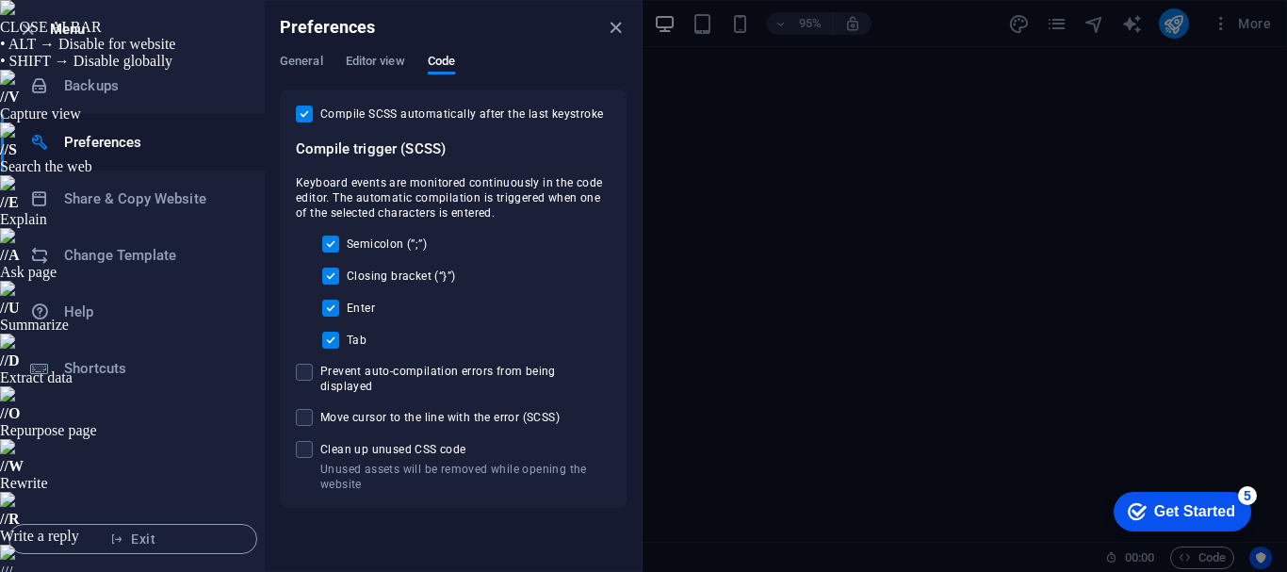
click at [408, 63] on div "General Editor view Code" at bounding box center [453, 72] width 347 height 36
click at [352, 65] on span "Editor view" at bounding box center [375, 63] width 59 height 26
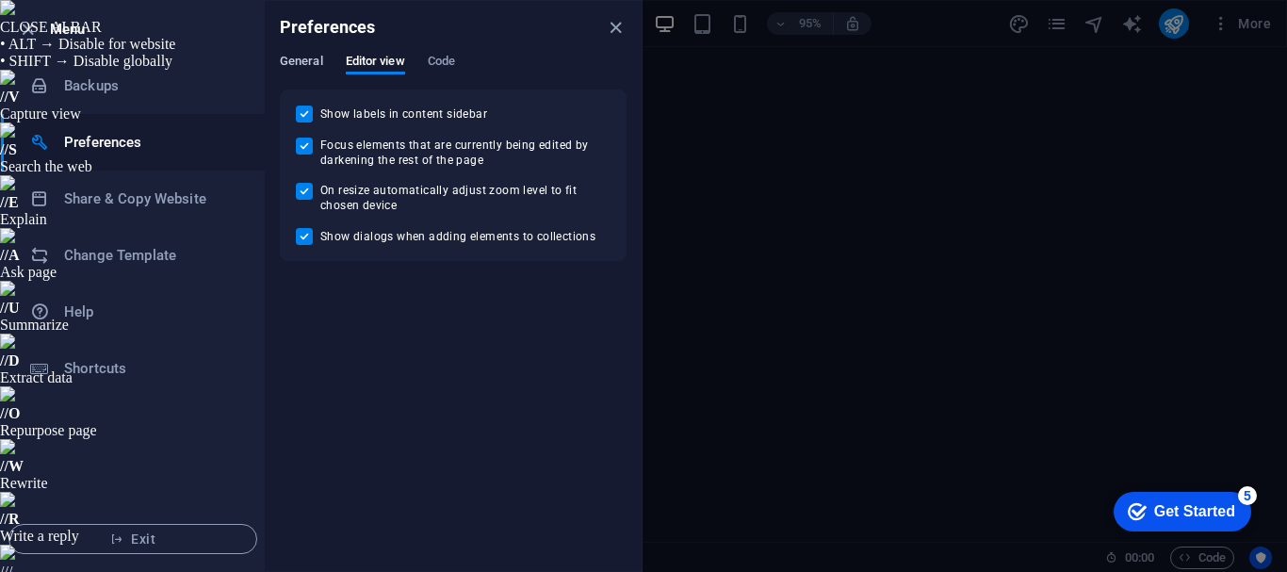
click at [307, 59] on span "General" at bounding box center [301, 63] width 43 height 26
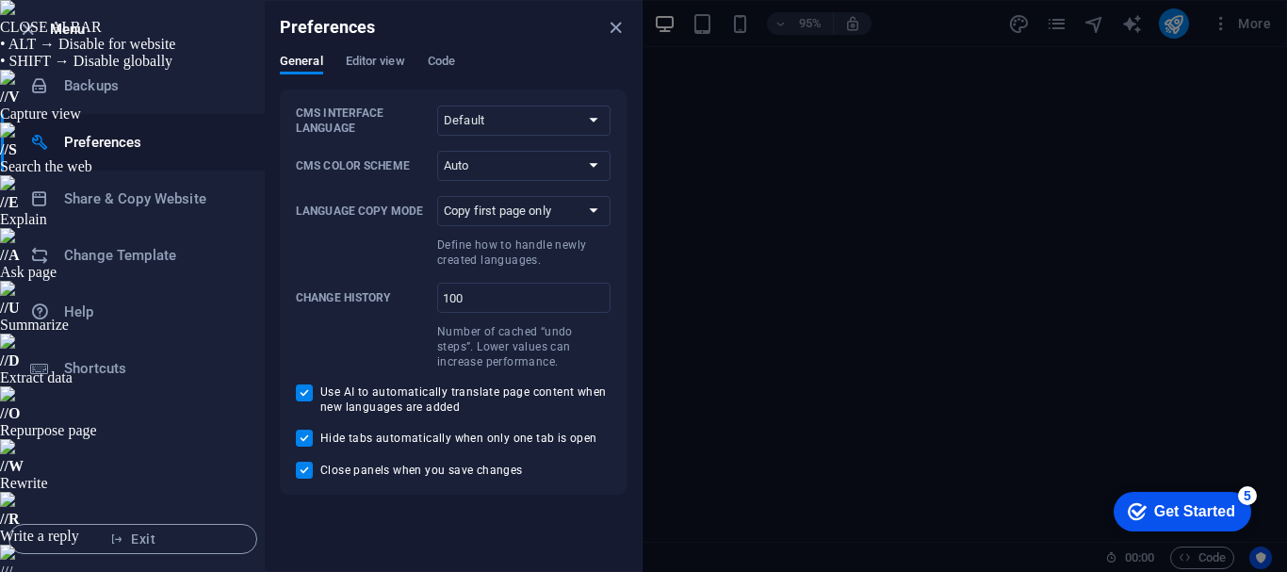
click at [707, 162] on div at bounding box center [643, 286] width 1287 height 572
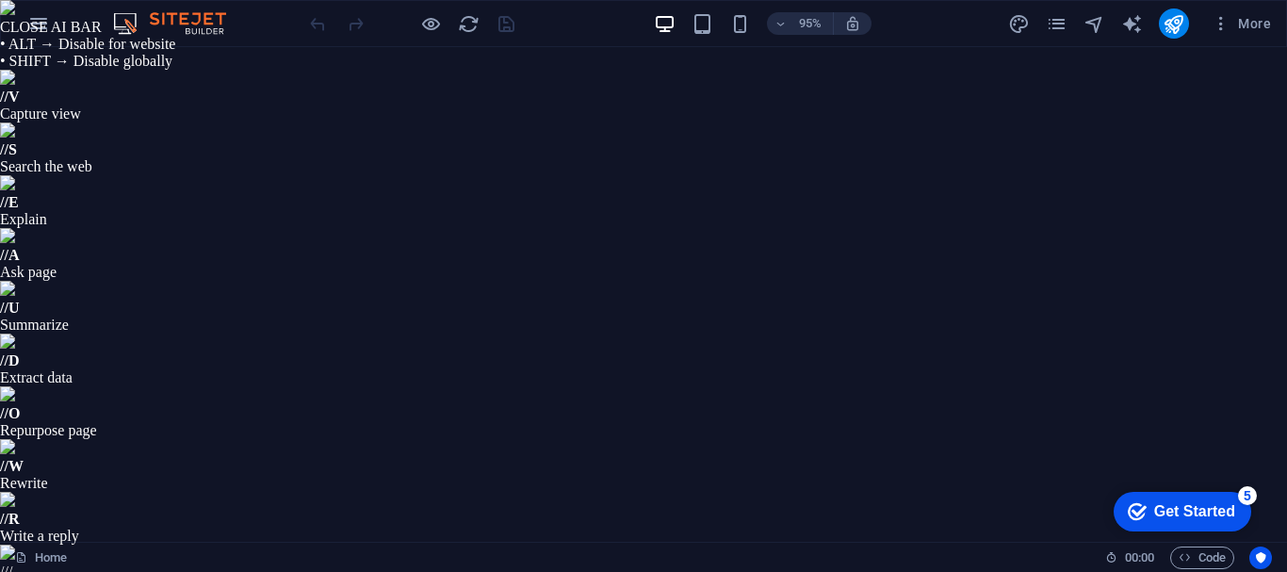
click at [1059, 24] on icon "pages" at bounding box center [1056, 24] width 22 height 22
click at [1262, 555] on icon "Usercentrics" at bounding box center [1260, 557] width 13 height 13
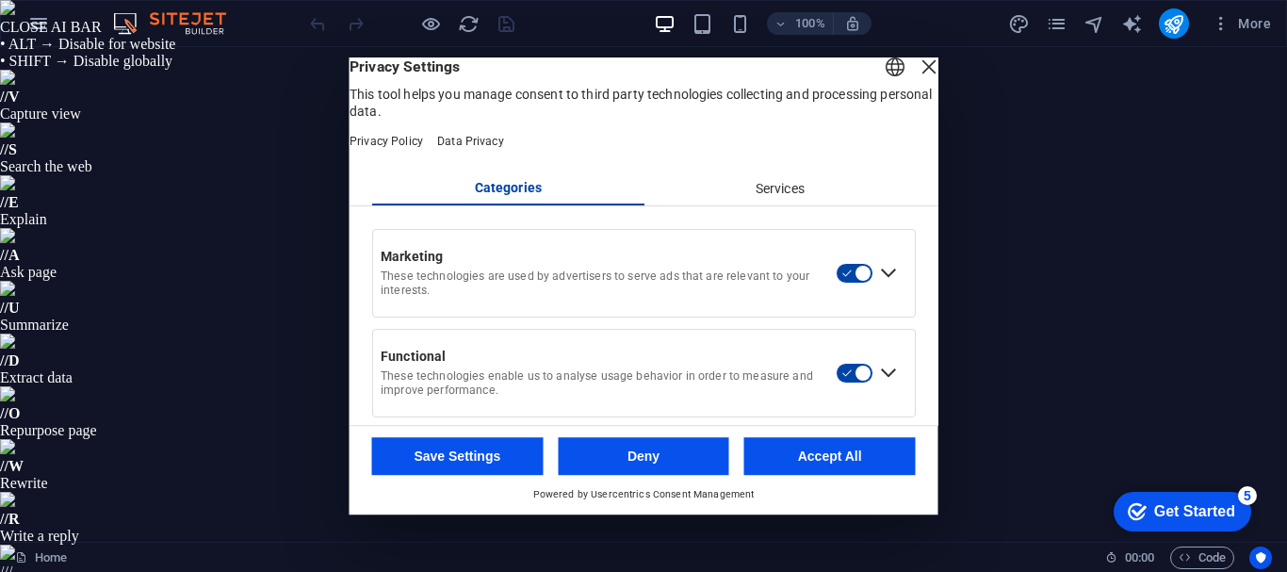
click at [767, 205] on div "Services" at bounding box center [779, 189] width 272 height 32
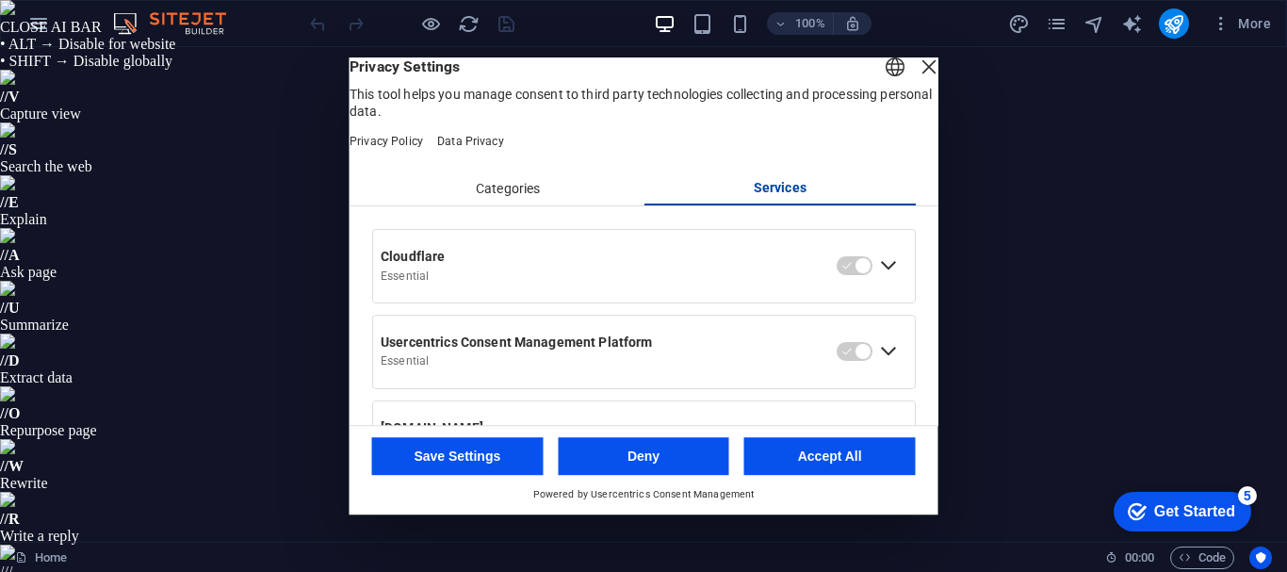
click at [883, 282] on div "Expand Cloudflare" at bounding box center [888, 266] width 30 height 30
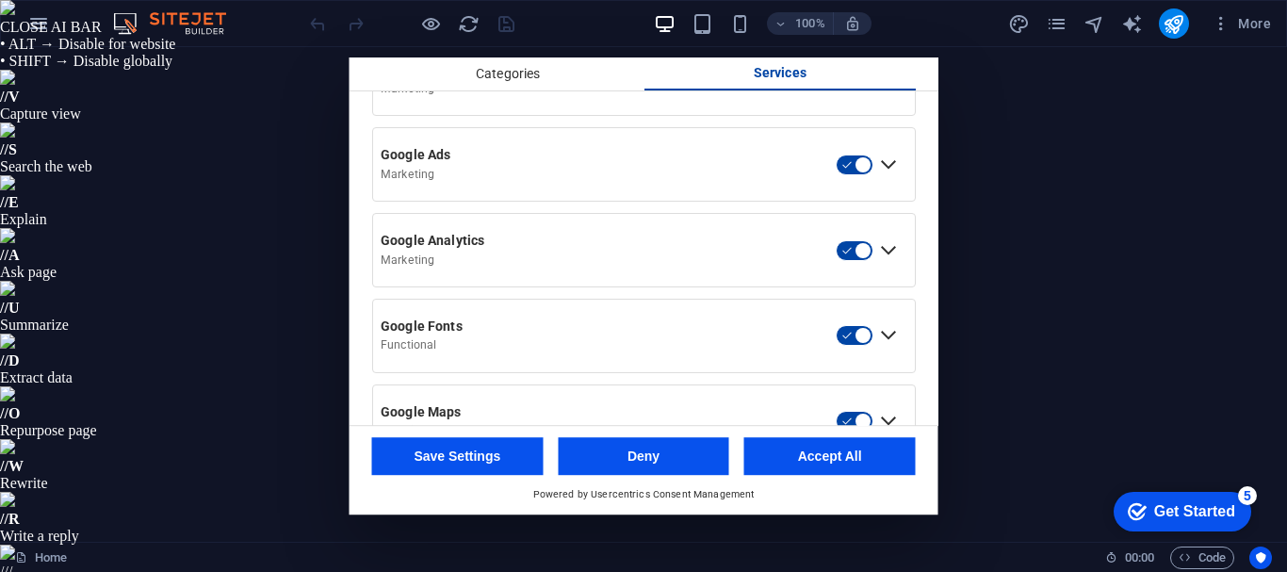
scroll to position [1751, 0]
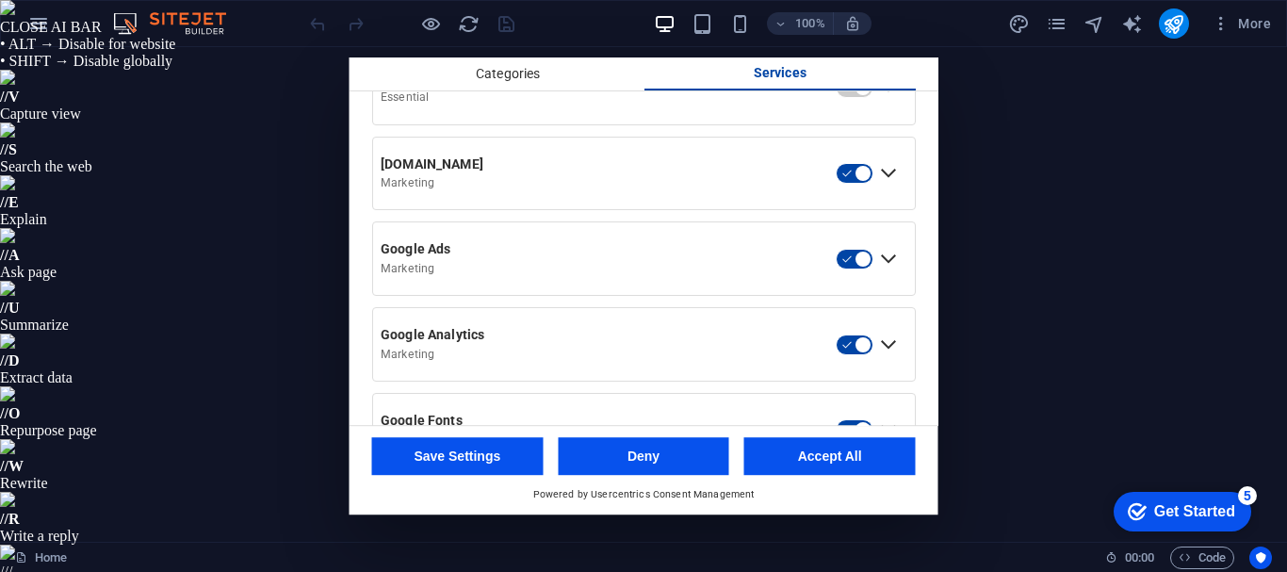
click at [873, 274] on div "Expand Google Ads" at bounding box center [888, 259] width 30 height 30
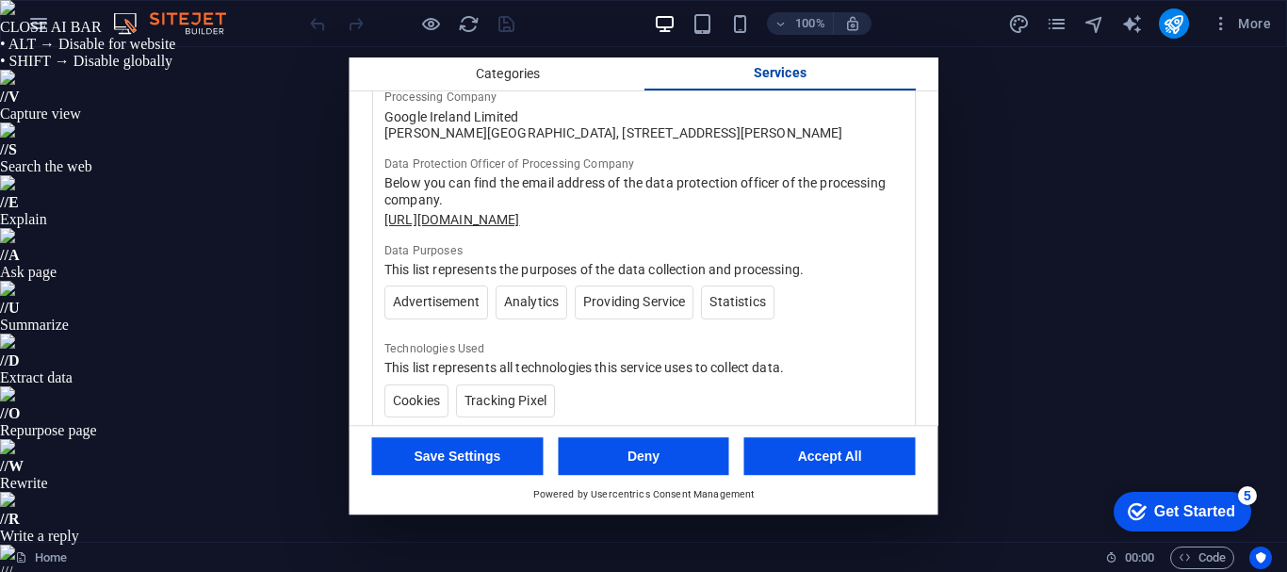
scroll to position [2128, 0]
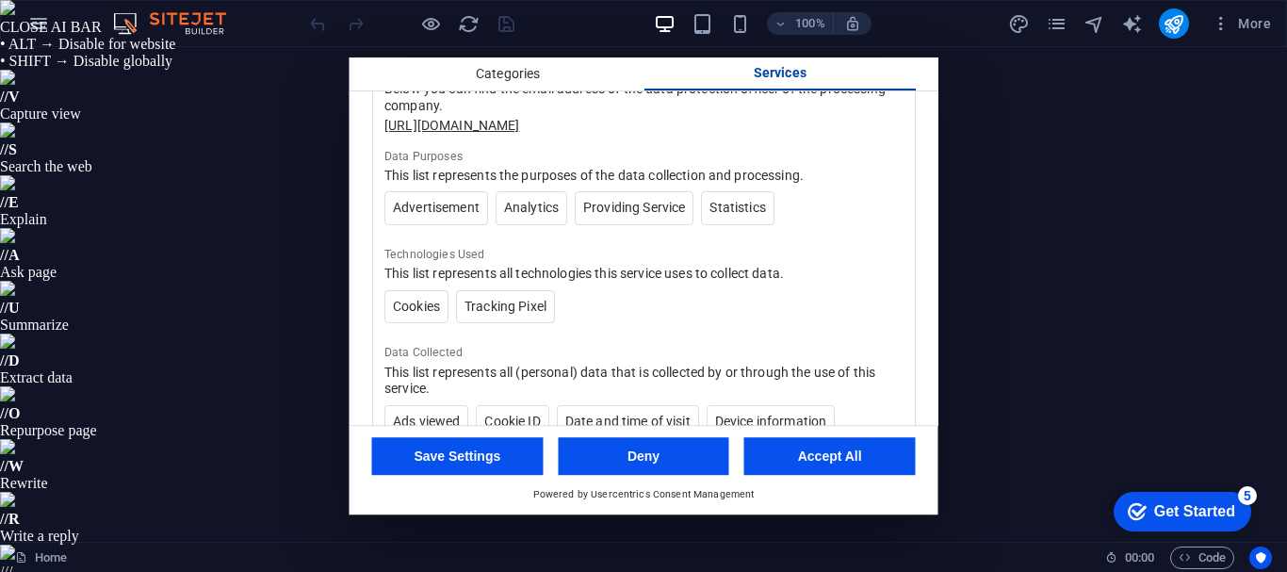
click at [472, 324] on li "Tracking Pixel" at bounding box center [504, 307] width 99 height 34
click at [515, 324] on li "Tracking Pixel" at bounding box center [504, 307] width 99 height 34
click at [662, 332] on ul "Cookies Tracking Pixel" at bounding box center [643, 310] width 519 height 41
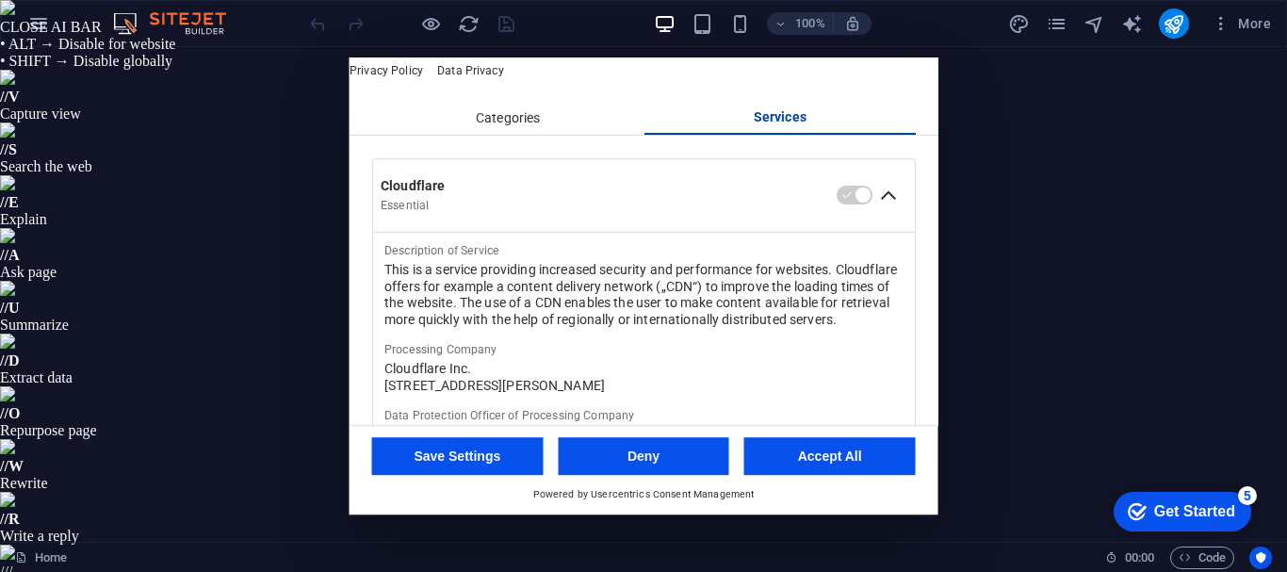
scroll to position [0, 0]
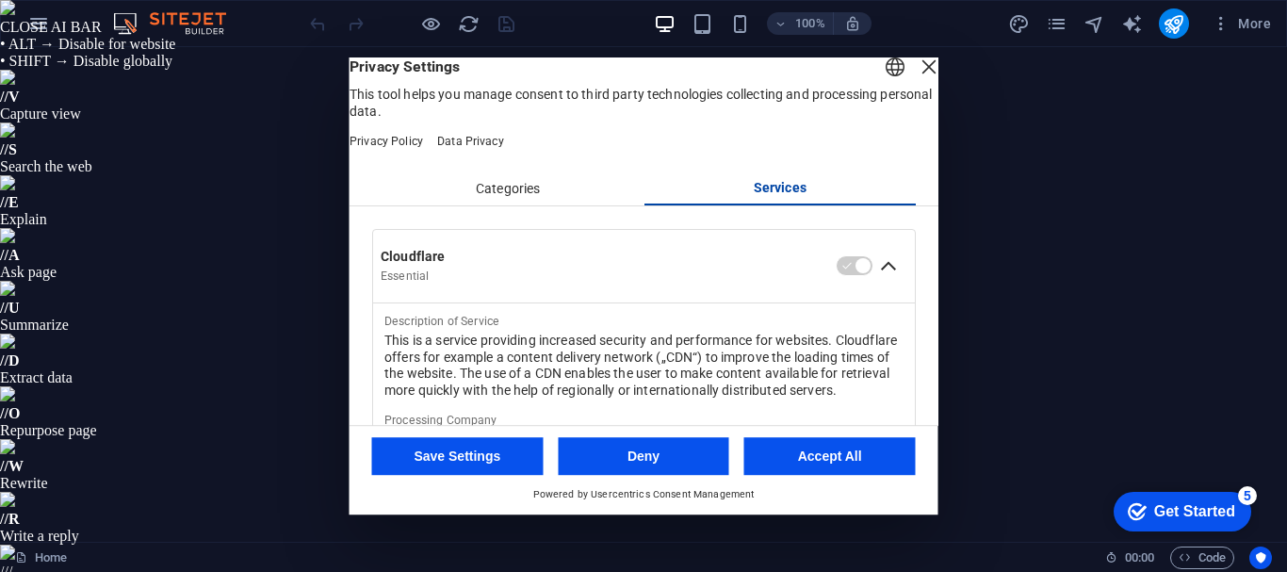
click at [533, 205] on div "Categories" at bounding box center [508, 189] width 272 height 32
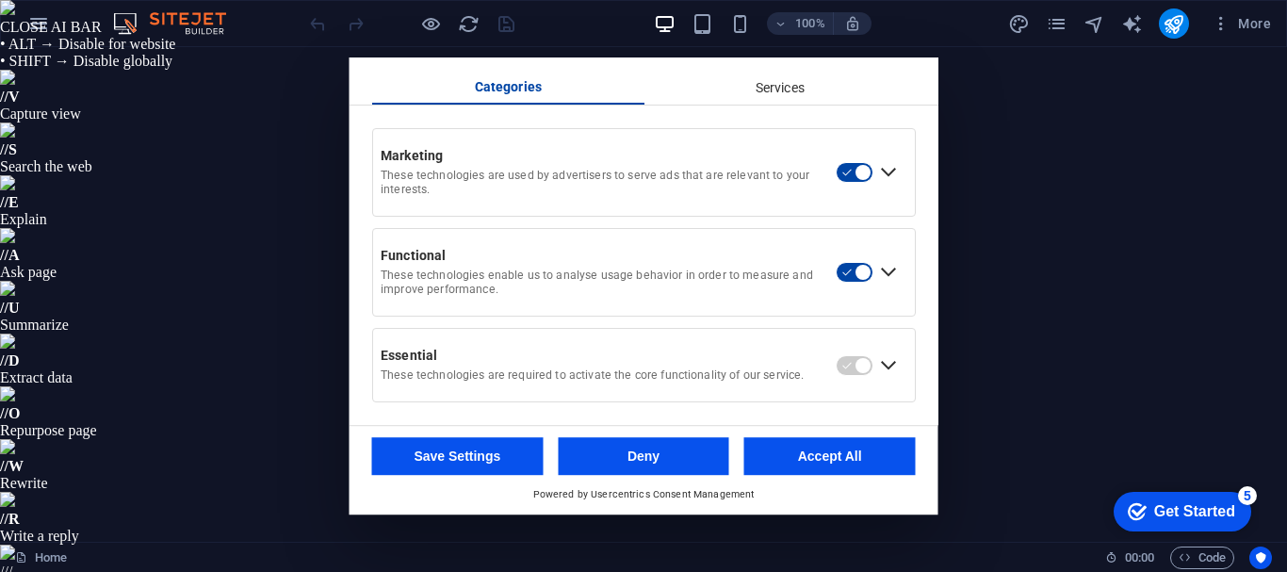
scroll to position [123, 0]
click at [885, 173] on div "Expand Marketing" at bounding box center [888, 172] width 30 height 30
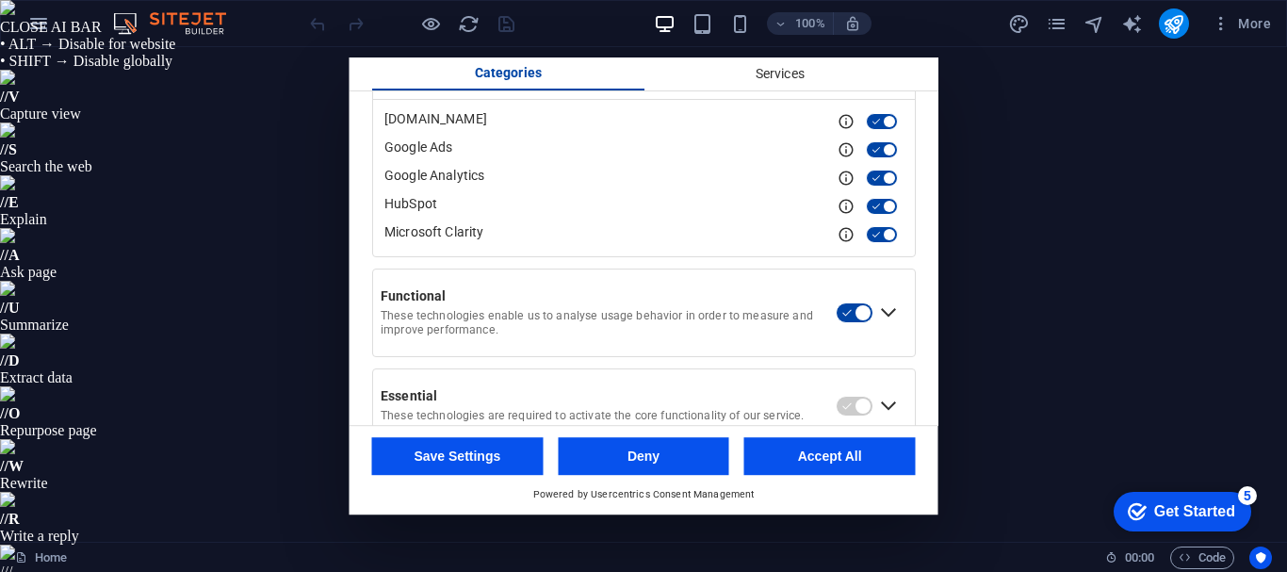
scroll to position [281, 0]
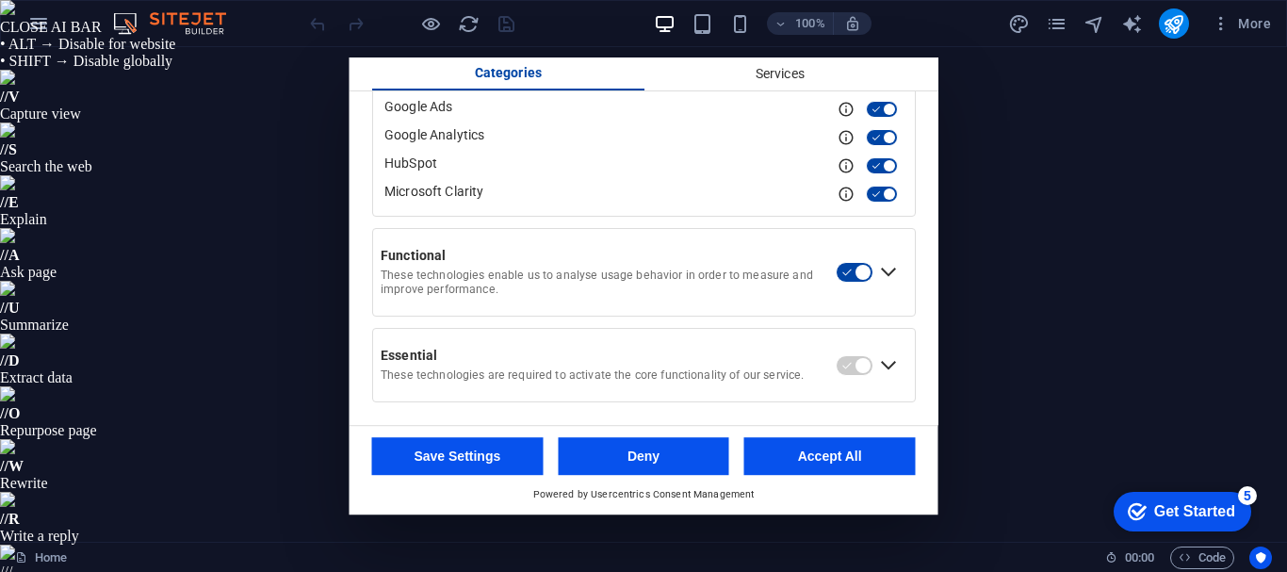
click at [881, 371] on div "Expand Essential" at bounding box center [888, 365] width 30 height 30
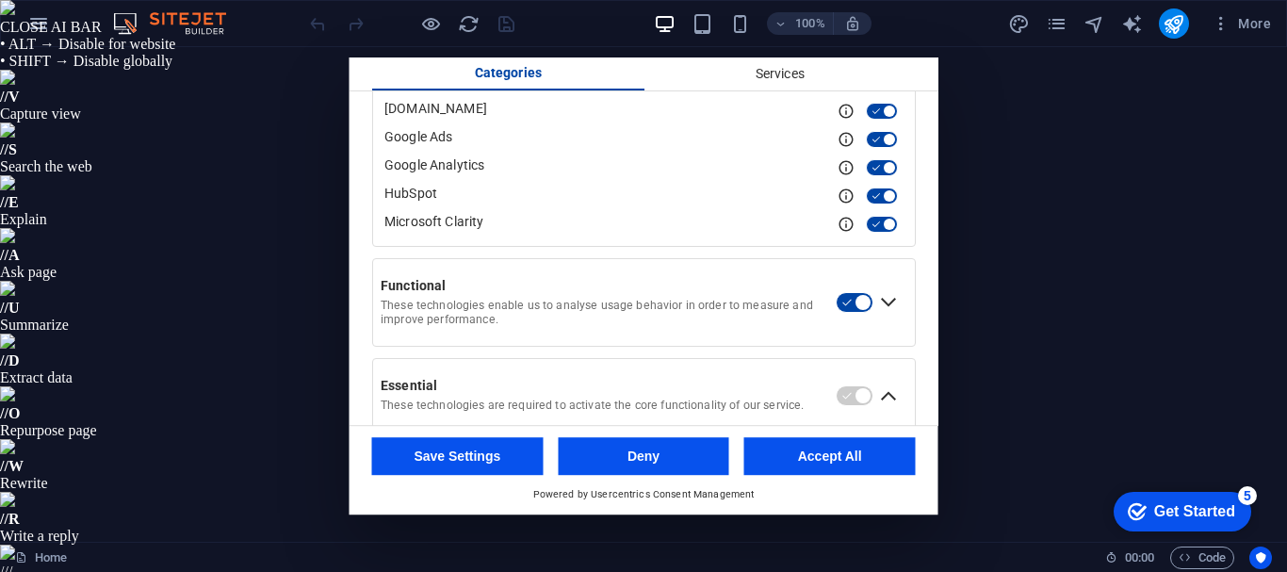
scroll to position [0, 0]
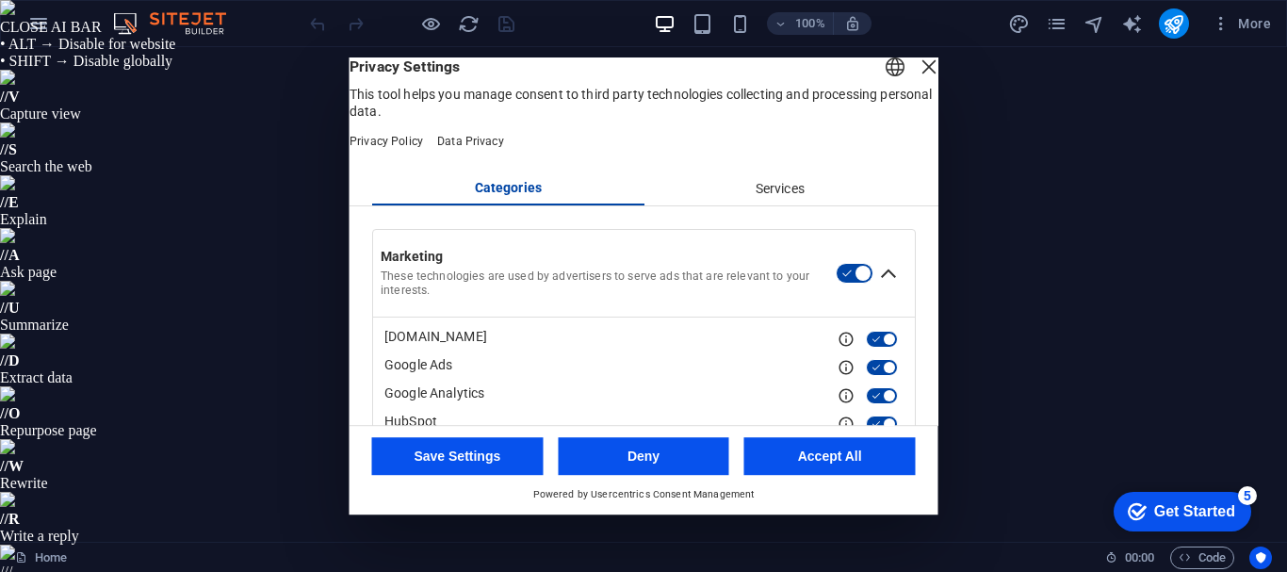
click at [916, 80] on div "Close Layer" at bounding box center [929, 67] width 26 height 26
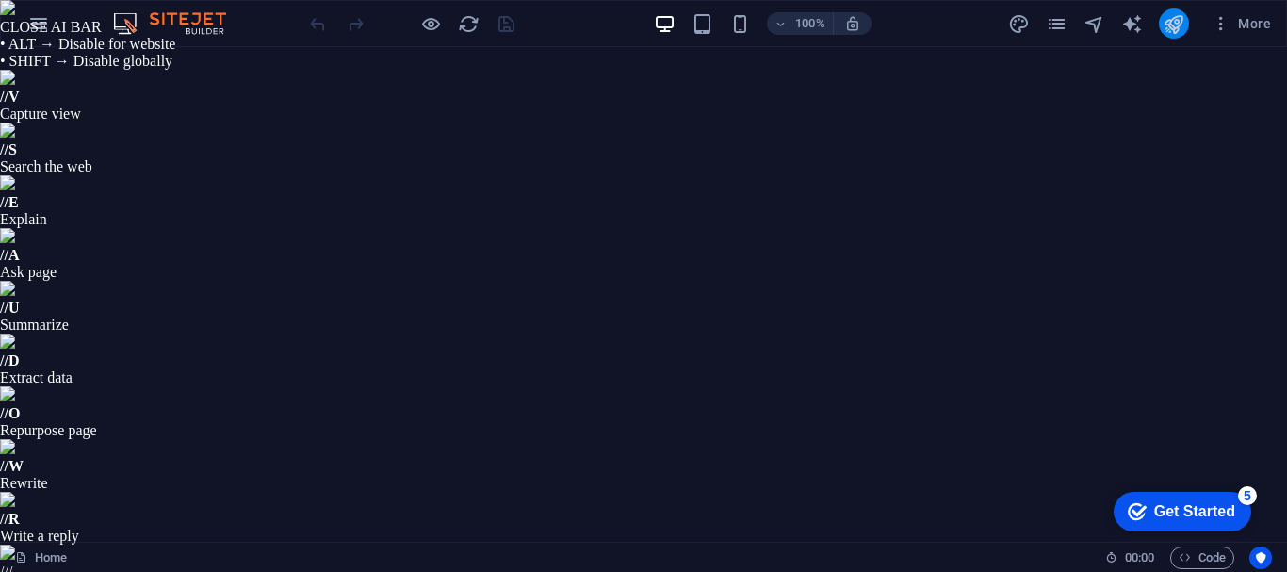
click at [1179, 22] on icon "publish" at bounding box center [1173, 24] width 22 height 22
